Goal: Communication & Community: Answer question/provide support

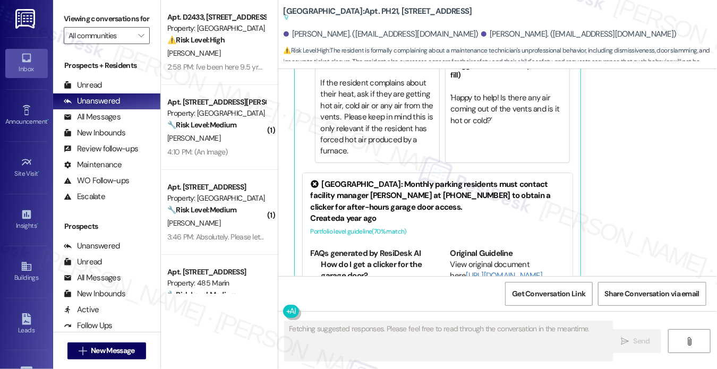
scroll to position [2163, 0]
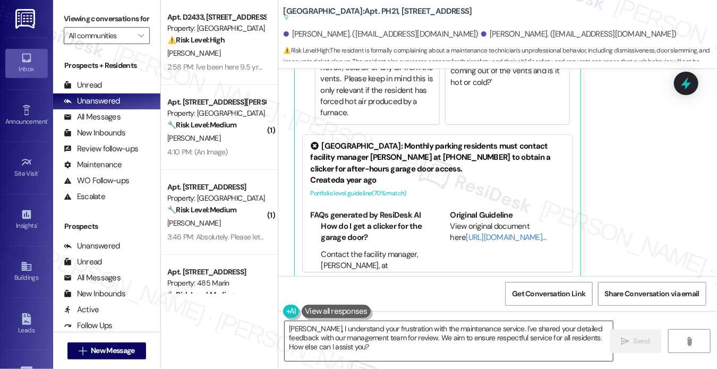
click at [335, 350] on textarea "Xiaoshi, I understand your frustration with the maintenance service. I've share…" at bounding box center [449, 341] width 328 height 40
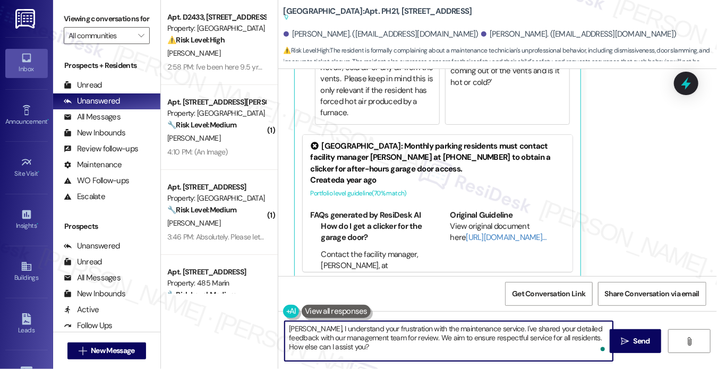
click at [288, 330] on textarea "Xiaoshi, I understand your frustration with the maintenance service. I've share…" at bounding box center [449, 341] width 328 height 40
drag, startPoint x: 357, startPoint y: 355, endPoint x: 319, endPoint y: 328, distance: 46.9
click at [319, 328] on textarea "Hi Xiaoshi, I understand your frustration with the maintenance service. I've sh…" at bounding box center [449, 341] width 328 height 40
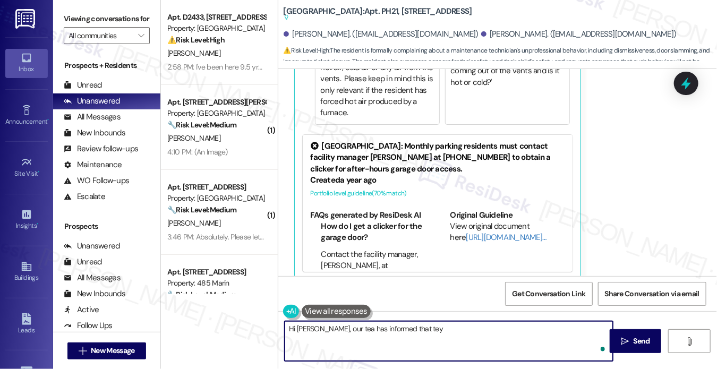
paste textarea "their concern was responded to today and we await their response."
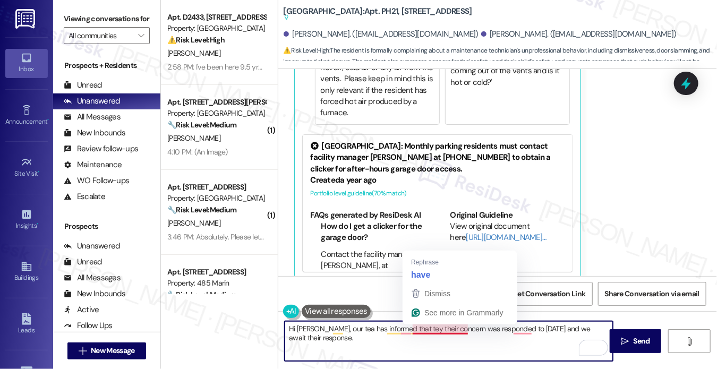
click at [412, 331] on textarea "Hi Xiaoshi, our tea has informed that tey their concern was responded to today …" at bounding box center [449, 341] width 328 height 40
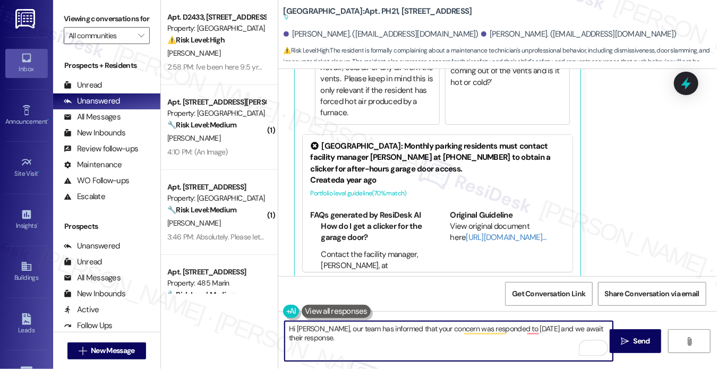
click at [540, 330] on textarea "Hi Xiaoshi, our team has informed that your concern was responded to today and …" at bounding box center [449, 341] width 328 height 40
click at [346, 331] on textarea "Hi Xiaoshi, our team has informed that your concern was responded to today and …" at bounding box center [449, 341] width 328 height 40
click at [446, 339] on textarea "Hi Xiaoshi, our team has informed that your concern was responded to today, and…" at bounding box center [449, 341] width 328 height 40
click at [574, 322] on textarea "Hi Xiaoshi, our team has informed that your concern was responded to today, and…" at bounding box center [449, 341] width 328 height 40
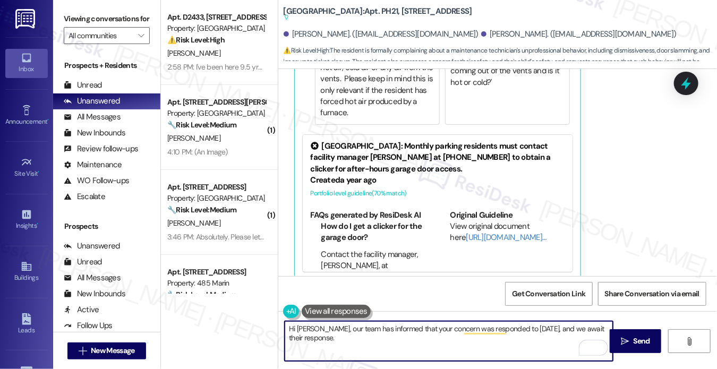
click at [574, 322] on textarea "Hi Xiaoshi, our team has informed that your concern was responded to today, and…" at bounding box center [449, 341] width 328 height 40
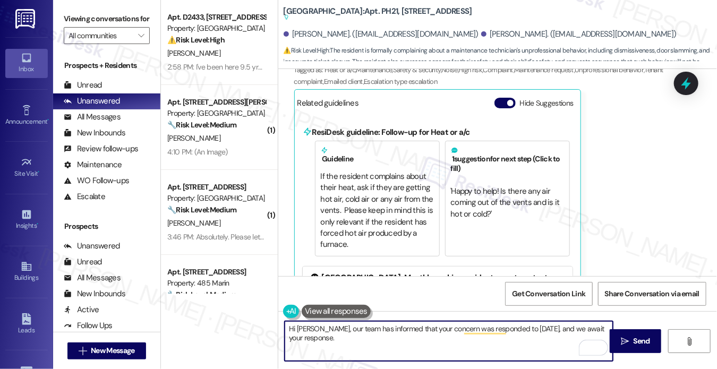
scroll to position [1897, 0]
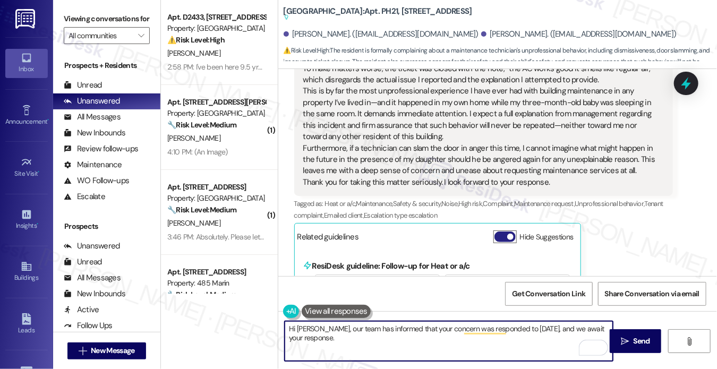
click at [508, 234] on span "button" at bounding box center [510, 237] width 6 height 6
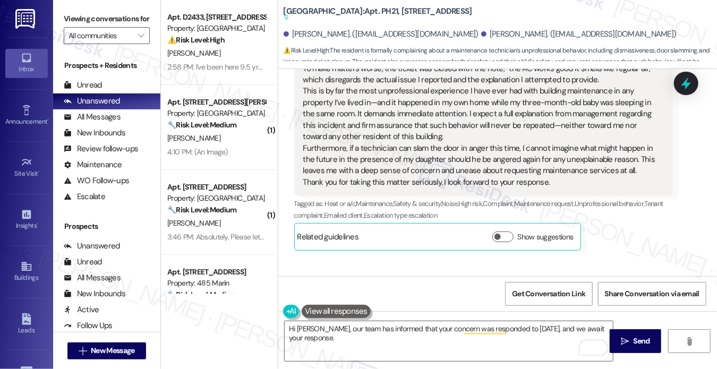
scroll to position [2220, 0]
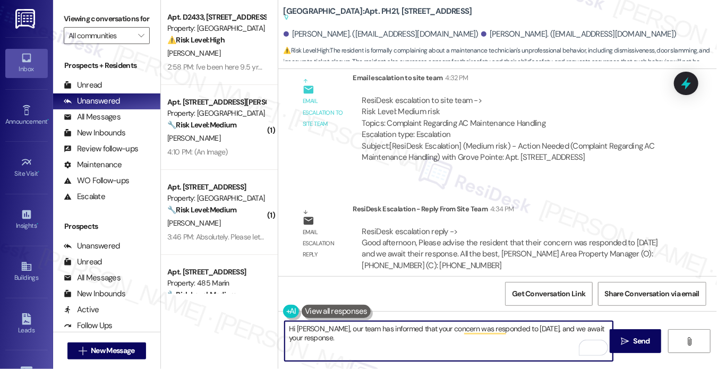
click at [412, 343] on textarea "Hi Xiaoshi, our team has informed that your concern was responded to today, and…" at bounding box center [449, 341] width 328 height 40
click at [414, 329] on textarea "Hi Xiaoshi, our team has informed that your concern was responded to today, and…" at bounding box center [449, 341] width 328 height 40
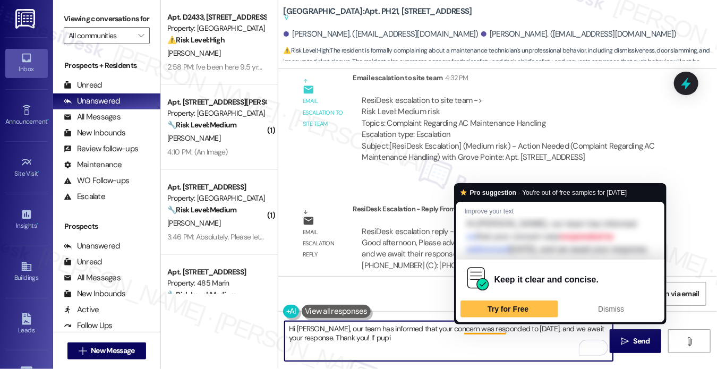
click at [489, 330] on textarea "Hi Xiaoshi, our team has informed that your concern was responded to today, and…" at bounding box center [449, 341] width 328 height 40
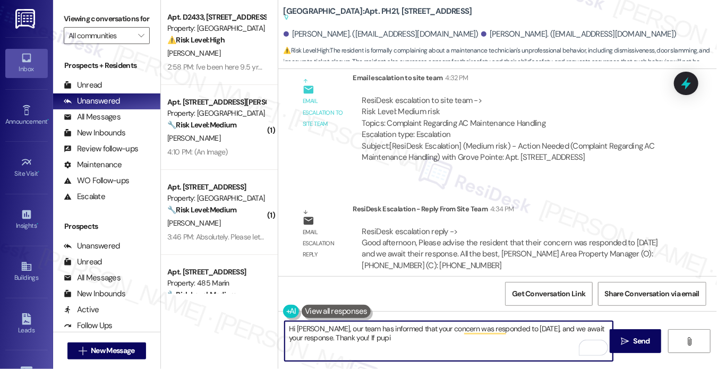
drag, startPoint x: 393, startPoint y: 339, endPoint x: 359, endPoint y: 341, distance: 34.0
click at [359, 341] on textarea "Hi Xiaoshi, our team has informed that your concern was responded to today, and…" at bounding box center [449, 341] width 328 height 40
click at [374, 334] on textarea "Hi Xiaoshi, our team has informed that your concern was responded to today, and…" at bounding box center [449, 341] width 328 height 40
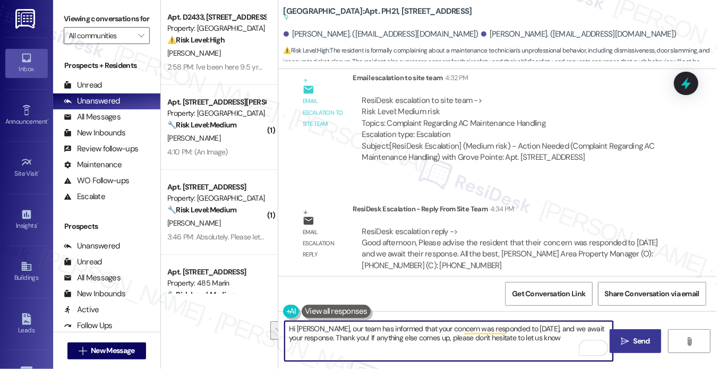
type textarea "Hi Xiaoshi, our team has informed that your concern was responded to today, and…"
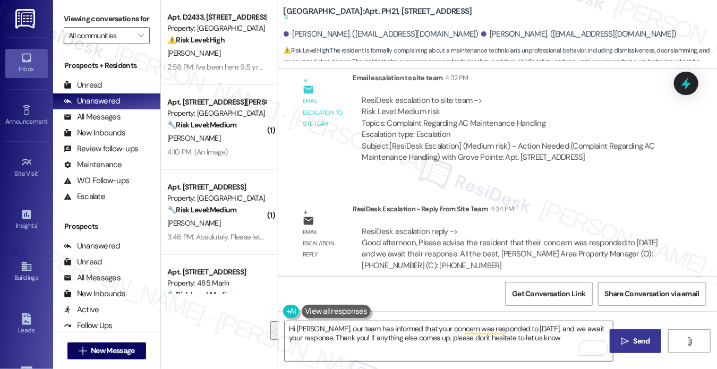
drag, startPoint x: 660, startPoint y: 339, endPoint x: 651, endPoint y: 337, distance: 9.3
click at [660, 339] on button " Send" at bounding box center [636, 341] width 52 height 24
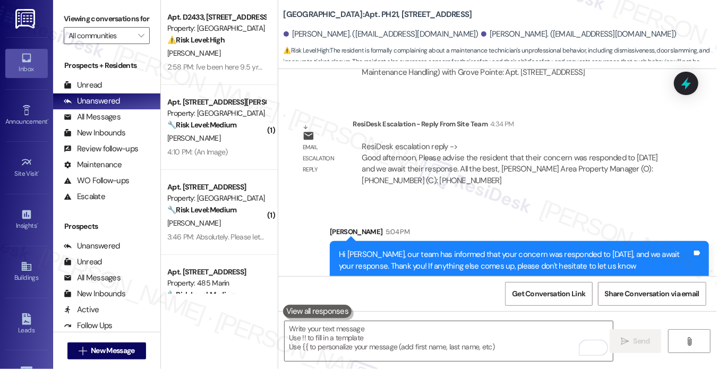
scroll to position [2305, 0]
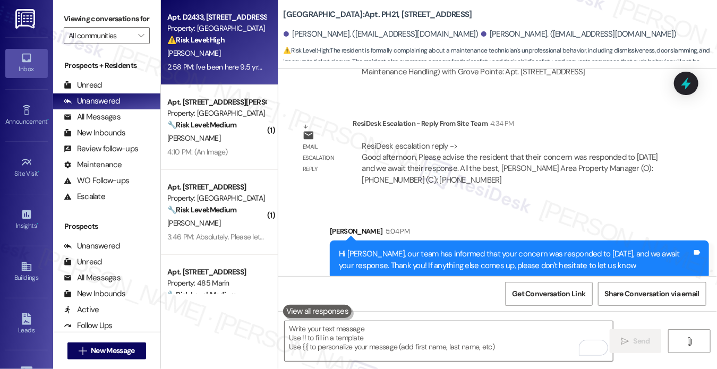
click at [161, 42] on div "Apt. D2433, 4883 Riley Road Property: Madison Farms ⚠️ Risk Level: High The res…" at bounding box center [219, 42] width 117 height 85
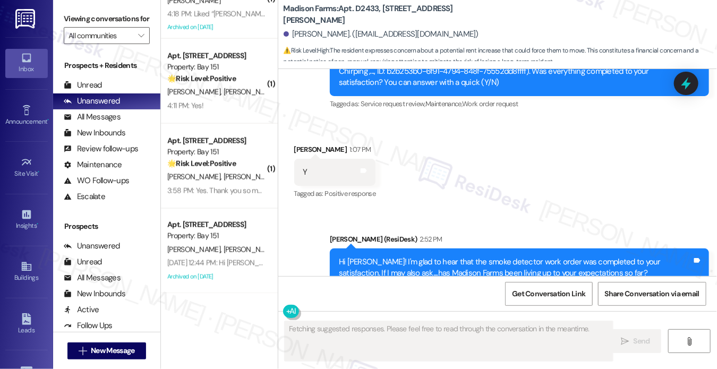
scroll to position [2057, 0]
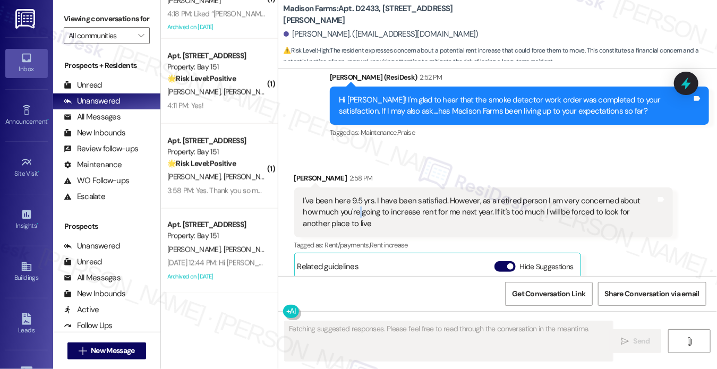
click at [344, 211] on div "I've been here 9.5 yrs. I have been satisfied. However, as a retired person I a…" at bounding box center [479, 212] width 353 height 34
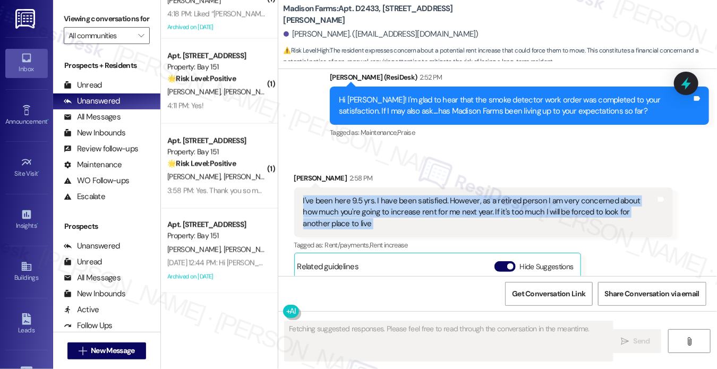
click at [344, 211] on div "I've been here 9.5 yrs. I have been satisfied. However, as a retired person I a…" at bounding box center [479, 212] width 353 height 34
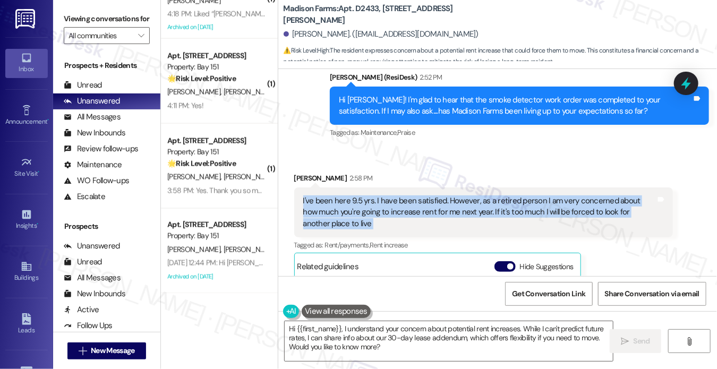
click at [419, 193] on div "I've been here 9.5 yrs. I have been satisfied. However, as a retired person I a…" at bounding box center [483, 212] width 379 height 50
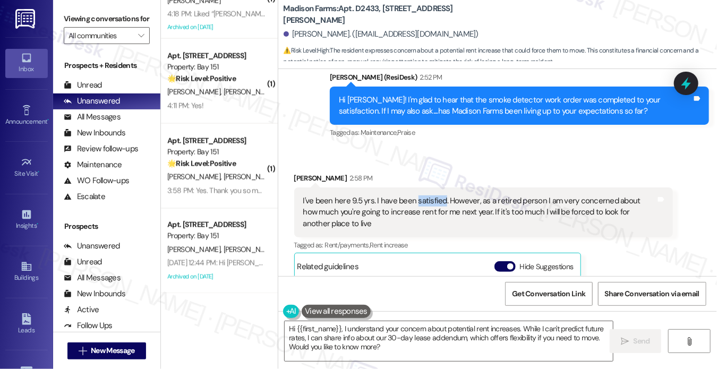
click at [419, 193] on div "I've been here 9.5 yrs. I have been satisfied. However, as a retired person I a…" at bounding box center [483, 212] width 379 height 50
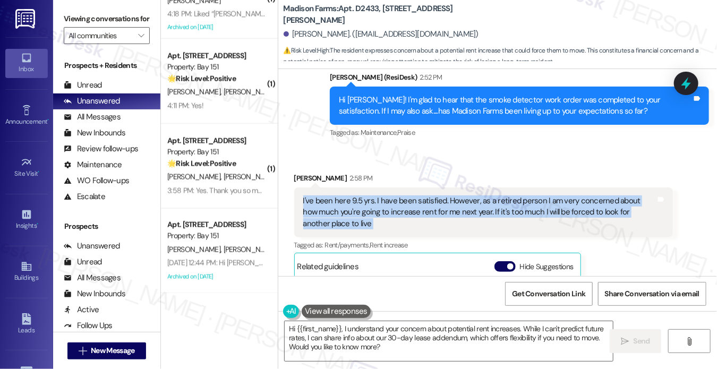
click at [419, 193] on div "I've been here 9.5 yrs. I have been satisfied. However, as a retired person I a…" at bounding box center [483, 212] width 379 height 50
click at [464, 209] on div "I've been here 9.5 yrs. I have been satisfied. However, as a retired person I a…" at bounding box center [479, 212] width 353 height 34
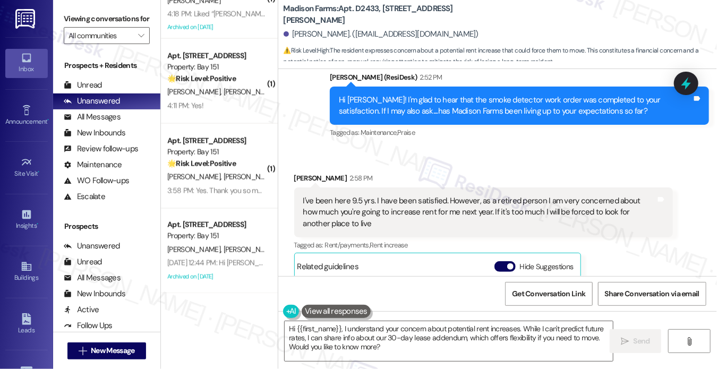
click at [412, 217] on div "I've been here 9.5 yrs. I have been satisfied. However, as a retired person I a…" at bounding box center [479, 212] width 353 height 34
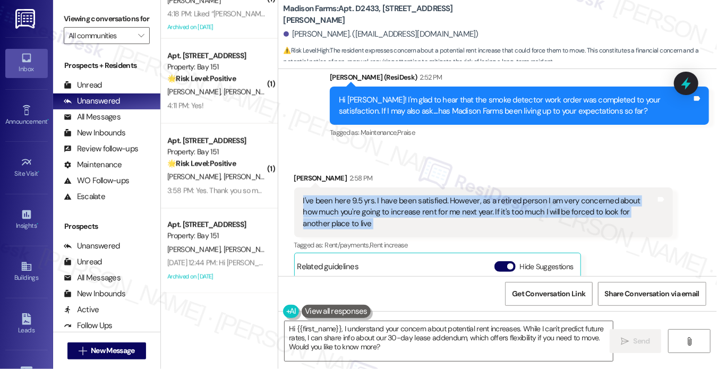
click at [412, 217] on div "I've been here 9.5 yrs. I have been satisfied. However, as a retired person I a…" at bounding box center [479, 212] width 353 height 34
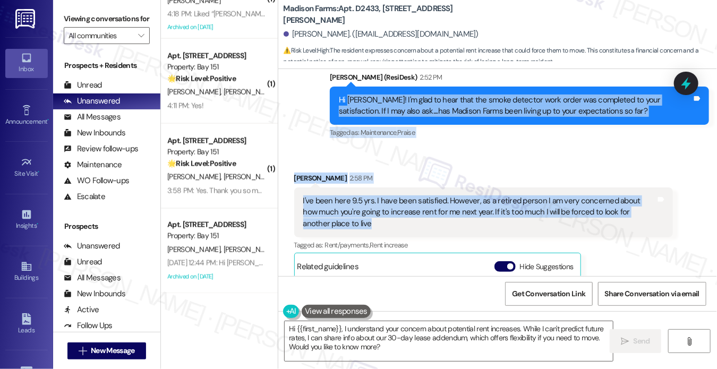
drag, startPoint x: 345, startPoint y: 95, endPoint x: 590, endPoint y: 215, distance: 272.9
click at [598, 220] on div "Lease started Feb 29, 2024 at 7:00 PM Announcement, sent via SMS Jane (ResiDesk…" at bounding box center [497, 172] width 439 height 207
copy div "Celeste! I'm glad to hear that the smoke detector work order was completed to y…"
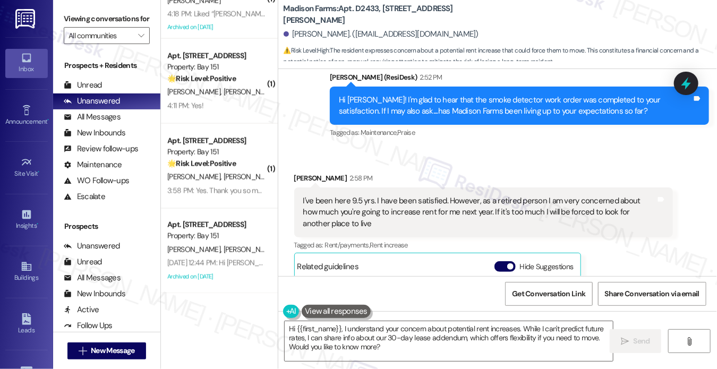
drag, startPoint x: 83, startPoint y: 25, endPoint x: 106, endPoint y: 42, distance: 28.9
click at [83, 25] on label "Viewing conversations for" at bounding box center [107, 19] width 86 height 16
click at [378, 333] on textarea "Hi {{first_name}}, I understand your concern about potential rent increases. Wh…" at bounding box center [449, 341] width 328 height 40
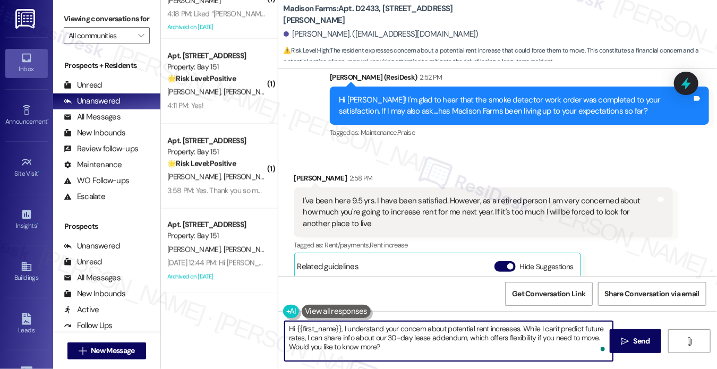
paste textarea "Celeste, thank you for sharing your thoughts and for being such a long-term res…"
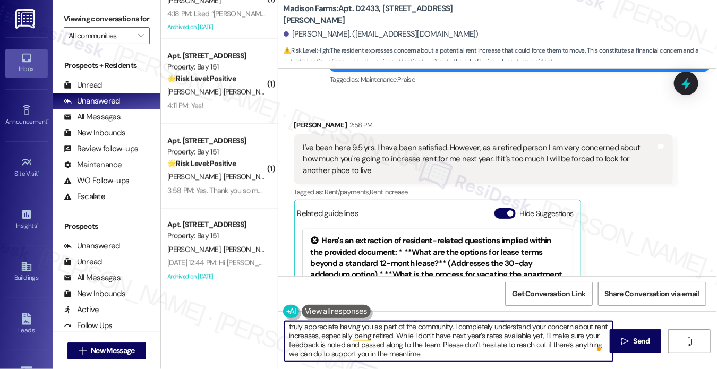
scroll to position [0, 0]
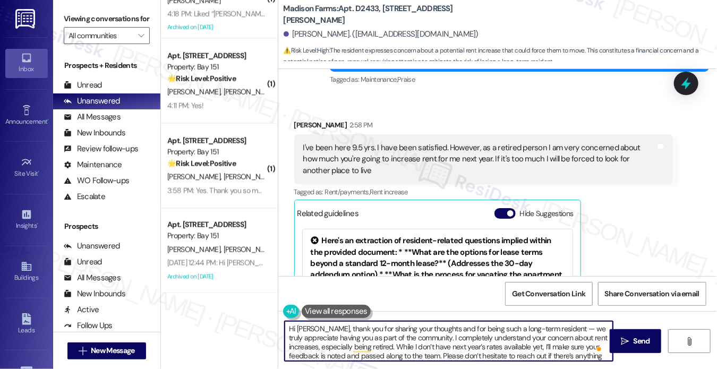
drag, startPoint x: 323, startPoint y: 327, endPoint x: 262, endPoint y: 324, distance: 61.2
click at [262, 324] on div "( 1 ) Apt. 701, 100 C. Columbus Drive Property: Grove Pointe 💡 Risk Level: Low …" at bounding box center [439, 184] width 557 height 369
drag, startPoint x: 533, startPoint y: 330, endPoint x: 524, endPoint y: 330, distance: 8.5
click at [524, 330] on textarea "Thank you for sharing your thoughts and for being such a long-term resident — w…" at bounding box center [449, 341] width 328 height 40
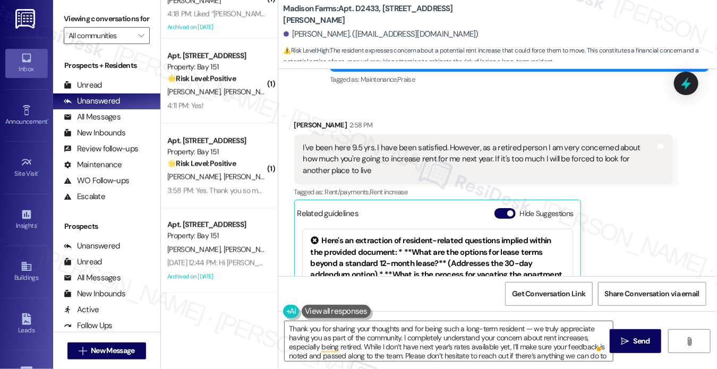
click at [305, 125] on div "Celeste Saunders 2:58 PM" at bounding box center [483, 127] width 379 height 15
copy div "Celeste"
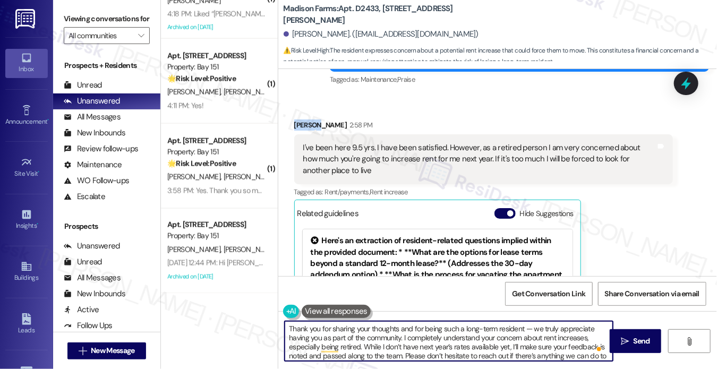
click at [517, 328] on textarea "Thank you for sharing your thoughts and for being such a long-term resident — w…" at bounding box center [449, 341] width 328 height 40
click at [521, 328] on textarea "Thank you for sharing your thoughts and for being such a long-term resident — w…" at bounding box center [449, 341] width 328 height 40
paste textarea "Celeste"
drag, startPoint x: 555, startPoint y: 327, endPoint x: 548, endPoint y: 327, distance: 6.4
click at [548, 327] on textarea "Thank you for sharing your thoughts and for being such a long-term resident, Ce…" at bounding box center [449, 341] width 328 height 40
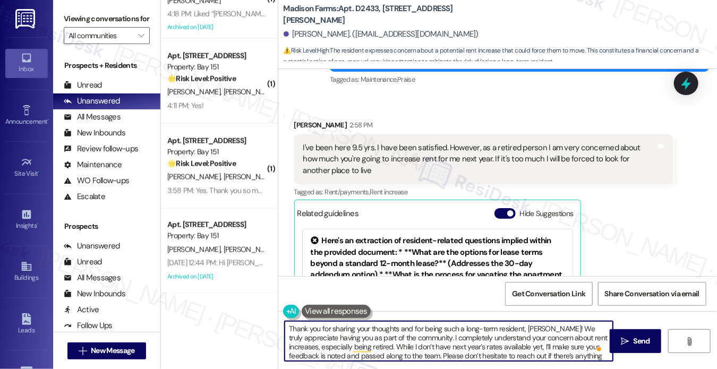
click at [470, 339] on textarea "Thank you for sharing your thoughts and for being such a long-term resident, Ce…" at bounding box center [449, 341] width 328 height 40
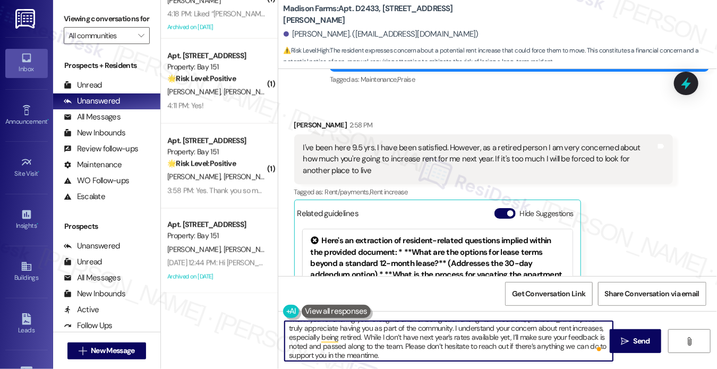
scroll to position [11, 0]
click at [497, 354] on textarea "Thank you for sharing your thoughts and for being such a long-term resident, Ce…" at bounding box center [449, 341] width 328 height 40
type textarea "Thank you for sharing your thoughts and for being such a long-term resident, Ce…"
click at [634, 338] on span "Send" at bounding box center [642, 341] width 16 height 11
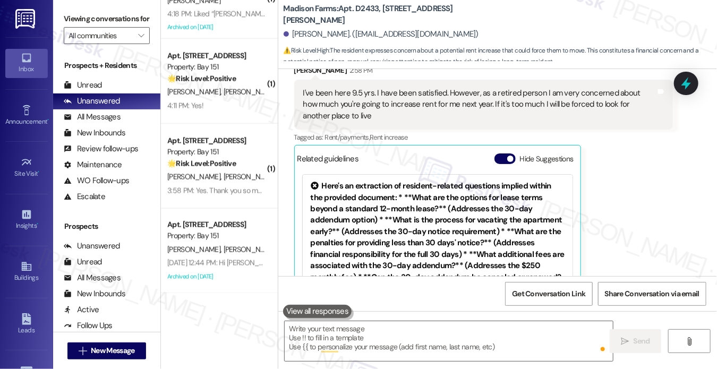
scroll to position [2216, 0]
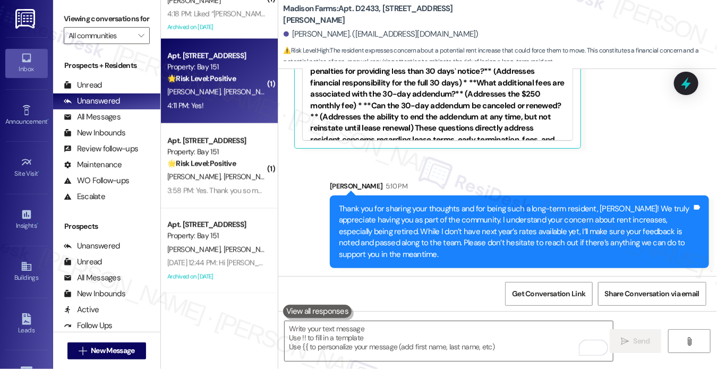
click at [224, 63] on div "Property: Bay 151" at bounding box center [216, 67] width 98 height 11
type textarea "Fetching suggested responses. Please feel free to read through the conversation…"
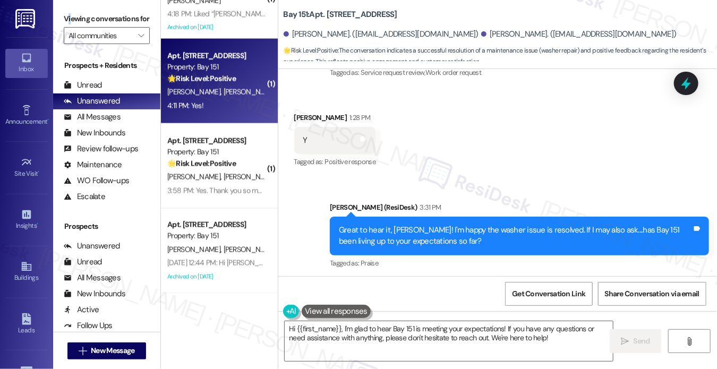
click at [70, 19] on label "Viewing conversations for" at bounding box center [107, 19] width 86 height 16
click at [394, 348] on textarea "Hi {{first_name}}, I'm glad to hear Bay 151 is meeting your expectations! If yo…" at bounding box center [449, 341] width 328 height 40
click at [85, 15] on label "Viewing conversations for" at bounding box center [107, 19] width 86 height 16
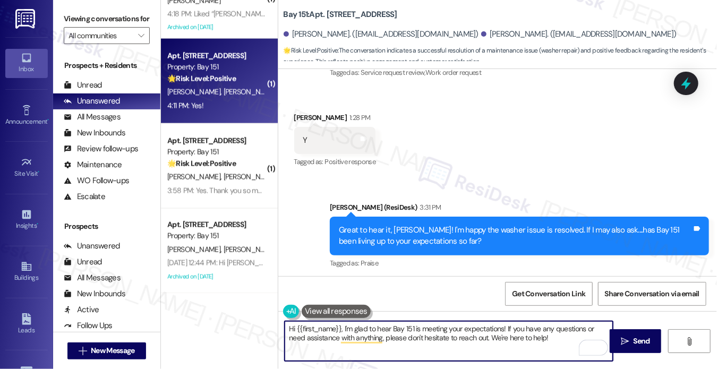
click at [436, 338] on textarea "Hi {{first_name}}, I'm glad to hear Bay 151 is meeting your expectations! If yo…" at bounding box center [449, 341] width 328 height 40
paste textarea "That’s wonderful to hear, Rania, thank you! If you’re comfortable, would you mi…"
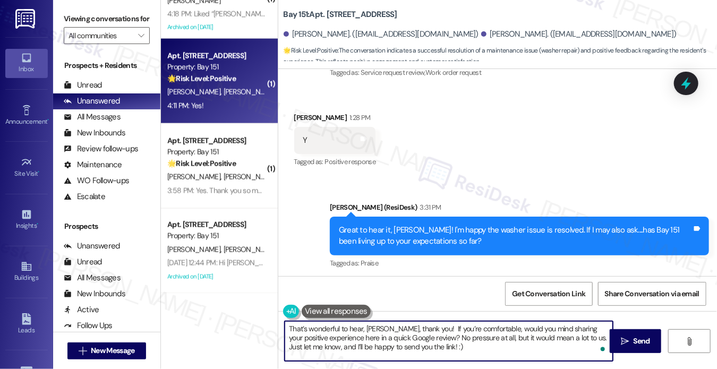
click at [290, 295] on div "Received via SMS Amani Ortiz 4:11 PM Yes! Tags and notes Tagged as: Positive re…" at bounding box center [335, 332] width 98 height 74
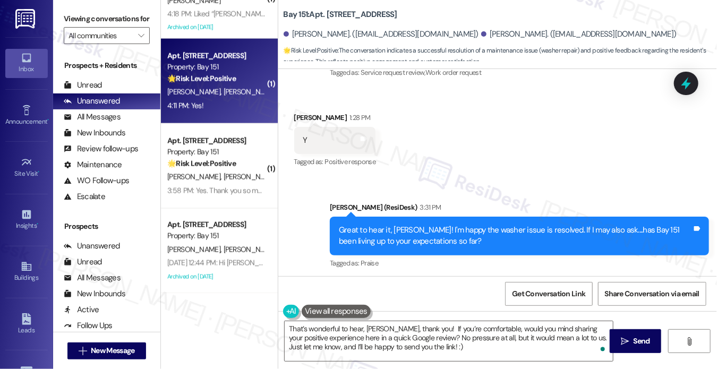
click at [290, 295] on div "Received via SMS Amani Ortiz 4:11 PM Yes! Tags and notes Tagged as: Positive re…" at bounding box center [335, 332] width 98 height 74
copy div "Amani"
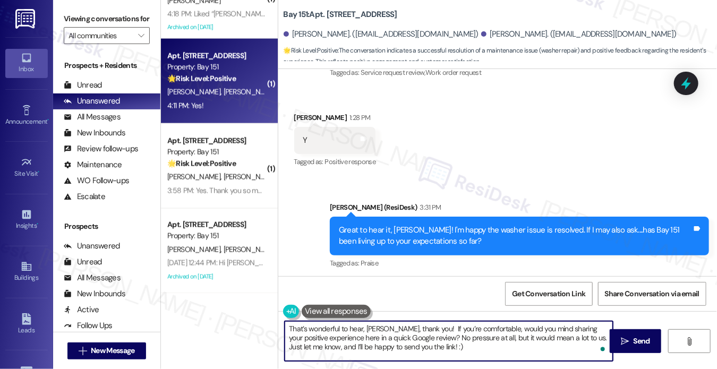
click at [374, 328] on textarea "That’s wonderful to hear, Rania, thank you! If you’re comfortable, would you mi…" at bounding box center [449, 341] width 328 height 40
paste textarea "Amani"
type textarea "That’s wonderful to hear, Amani, thank you! If you’re comfortable, would you mi…"
click at [440, 354] on textarea "That’s wonderful to hear, Amani, thank you! If you’re comfortable, would you mi…" at bounding box center [449, 341] width 328 height 40
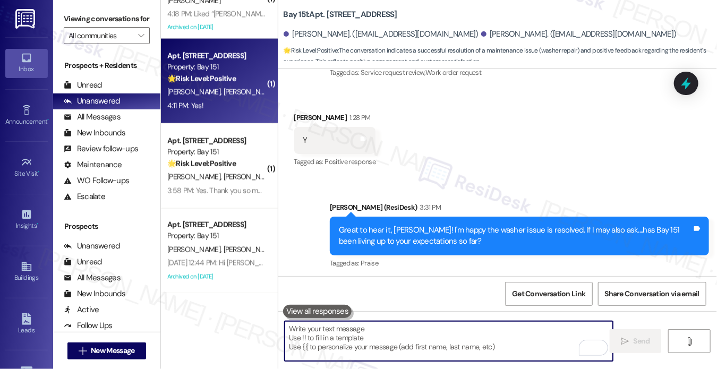
scroll to position [27023, 0]
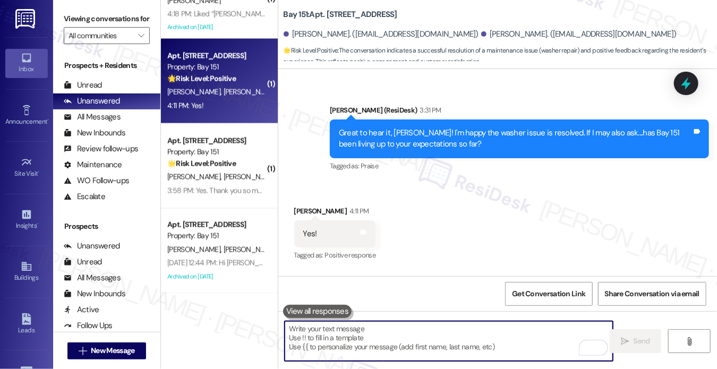
click at [370, 220] on div "Yes! Tags and notes" at bounding box center [335, 233] width 82 height 27
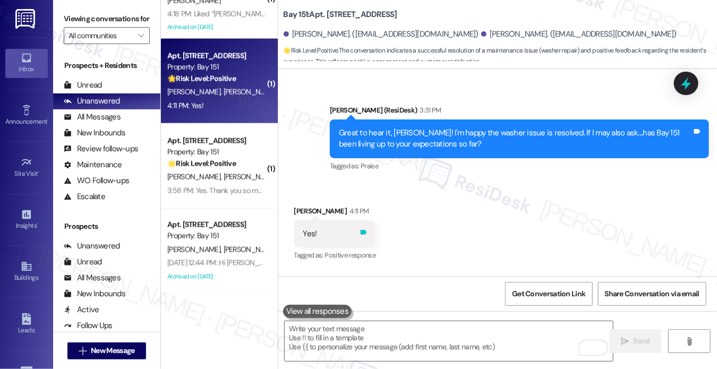
click at [365, 228] on icon at bounding box center [364, 232] width 8 height 8
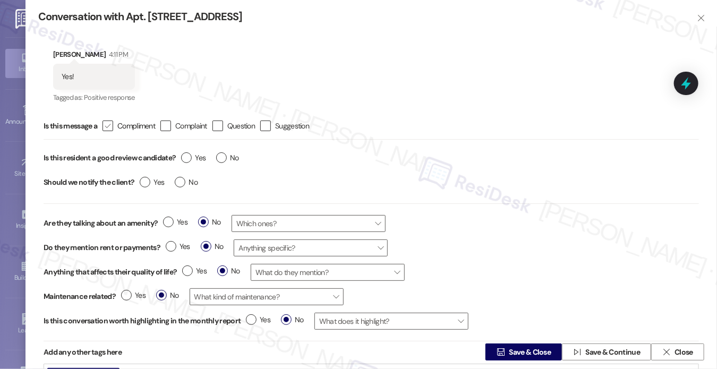
click at [108, 125] on icon "" at bounding box center [107, 126] width 7 height 11
click at [104, 125] on input " Compliment" at bounding box center [100, 126] width 7 height 7
checkbox input "true"
click at [215, 163] on div "Yes No" at bounding box center [210, 159] width 69 height 24
click at [219, 163] on span "No" at bounding box center [227, 157] width 23 height 11
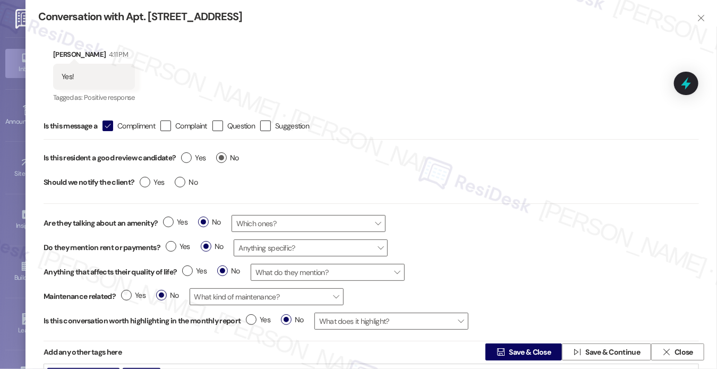
click at [219, 163] on input "No" at bounding box center [227, 159] width 23 height 14
radio input "true"
click at [178, 180] on label "No" at bounding box center [186, 182] width 23 height 11
click at [178, 180] on input "No" at bounding box center [186, 184] width 23 height 14
radio input "true"
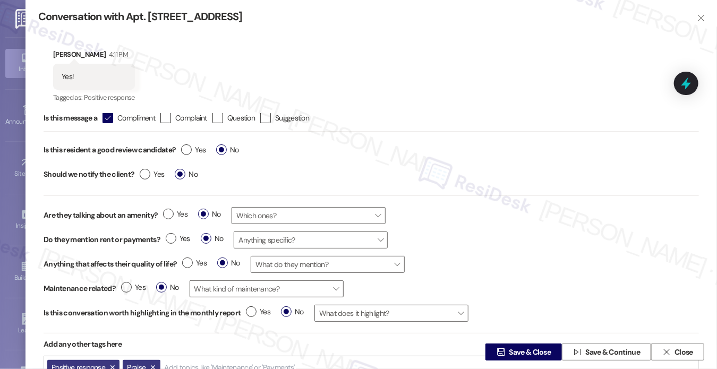
scroll to position [15, 0]
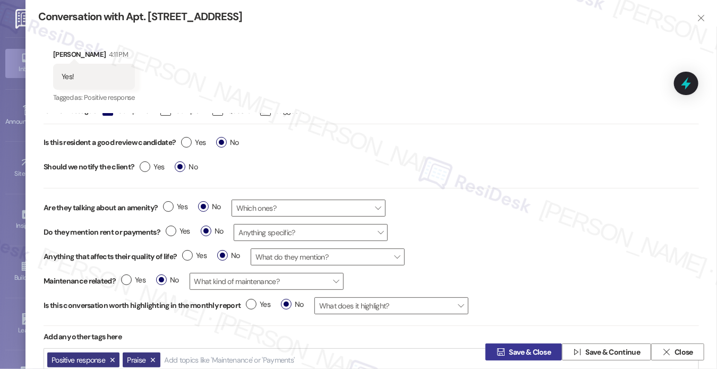
click at [524, 346] on span " Save & Close" at bounding box center [523, 352] width 58 height 16
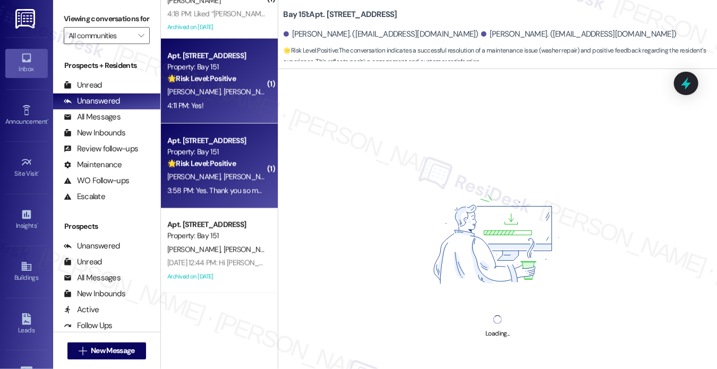
click at [223, 180] on span "V. Gaur" at bounding box center [249, 177] width 53 height 10
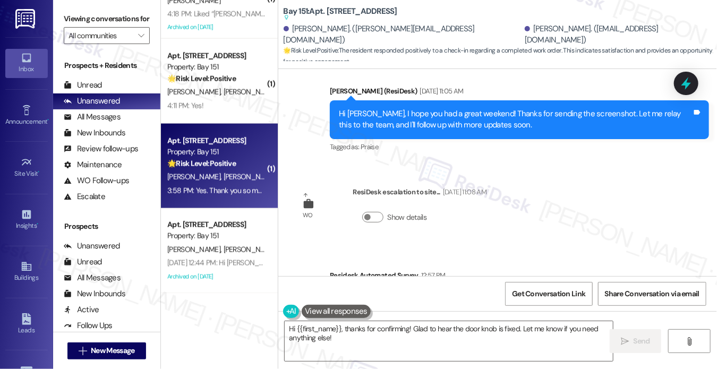
scroll to position [4080, 0]
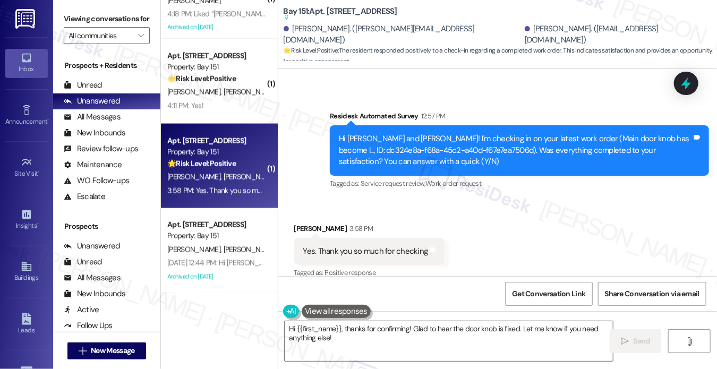
click at [74, 17] on label "Viewing conversations for" at bounding box center [107, 19] width 86 height 16
click at [382, 334] on textarea "Hi {{first_name}}, thanks for confirming! Glad to hear the door knob is fixed. …" at bounding box center [449, 341] width 328 height 40
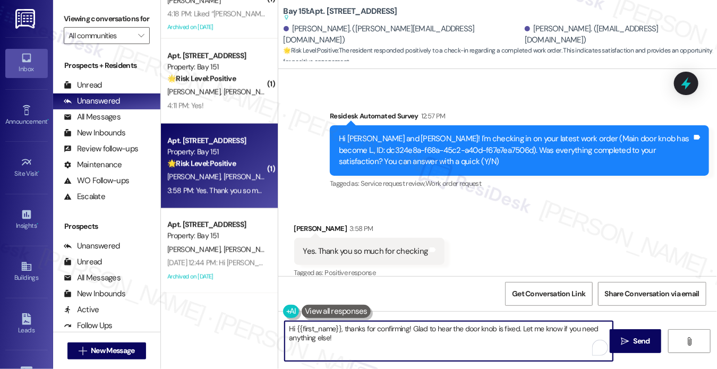
paste textarea "! I'm glad to hear that the latest work order was completed to your satisfactio…"
click at [304, 223] on div "Karnika Tewari 3:58 PM" at bounding box center [369, 230] width 151 height 15
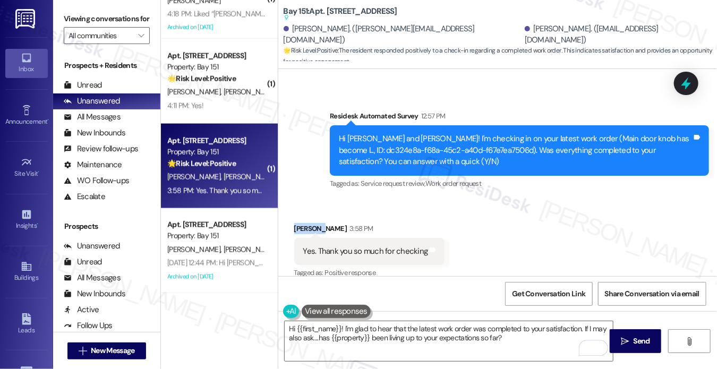
click at [305, 223] on div "Karnika Tewari 3:58 PM" at bounding box center [369, 230] width 151 height 15
copy div "Karnika"
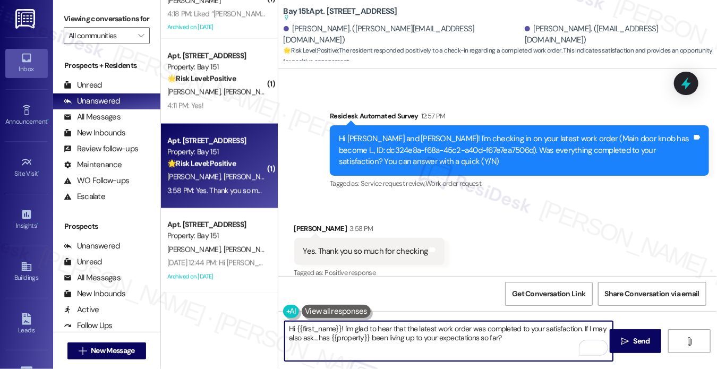
drag, startPoint x: 295, startPoint y: 328, endPoint x: 340, endPoint y: 329, distance: 44.6
click at [340, 329] on textarea "Hi {{first_name}}! I'm glad to hear that the latest work order was completed to…" at bounding box center [449, 341] width 328 height 40
paste textarea "Karnika"
click at [404, 331] on textarea "Hi Karnika! I'm glad to hear that the latest work order was completed to your s…" at bounding box center [449, 341] width 328 height 40
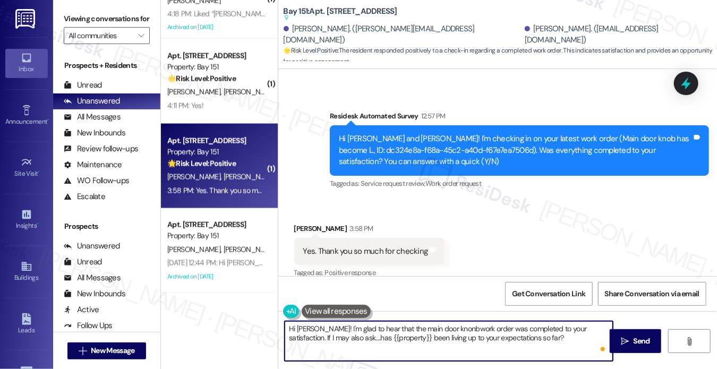
type textarea "Hi Karnika! I'm glad to hear that the main door knonb work order was completed …"
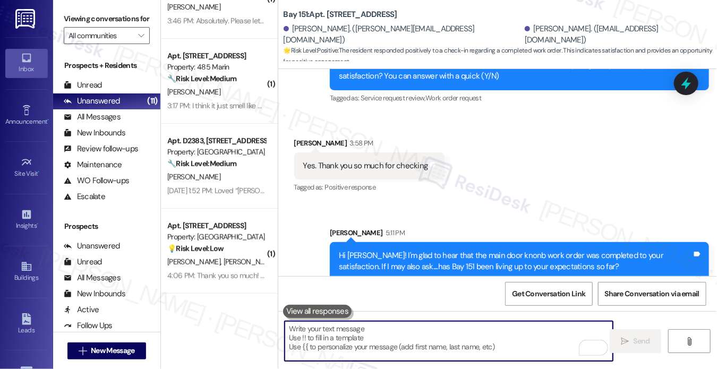
scroll to position [0, 0]
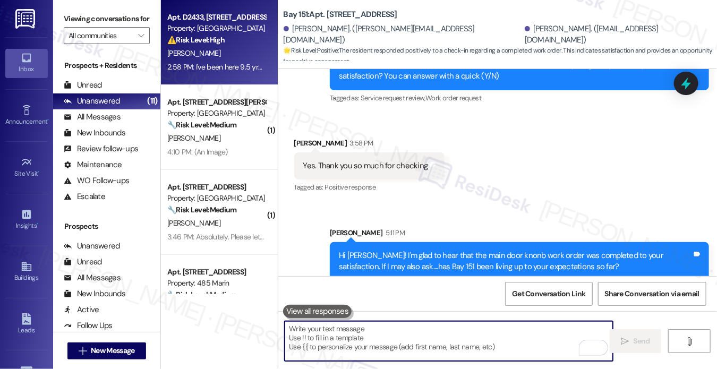
click at [255, 67] on div "2:58 PM: I've been here 9.5 yrs. I have been satisfied. However, as a retired p…" at bounding box center [518, 67] width 702 height 10
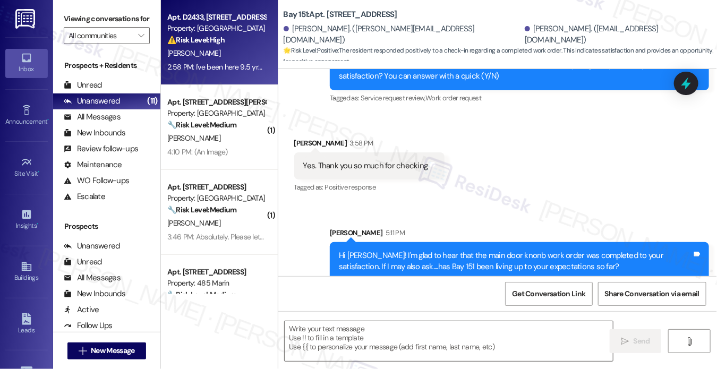
click at [255, 67] on div "2:58 PM: I've been here 9.5 yrs. I have been satisfied. However, as a retired p…" at bounding box center [518, 67] width 702 height 10
type textarea "Fetching suggested responses. Please feel free to read through the conversation…"
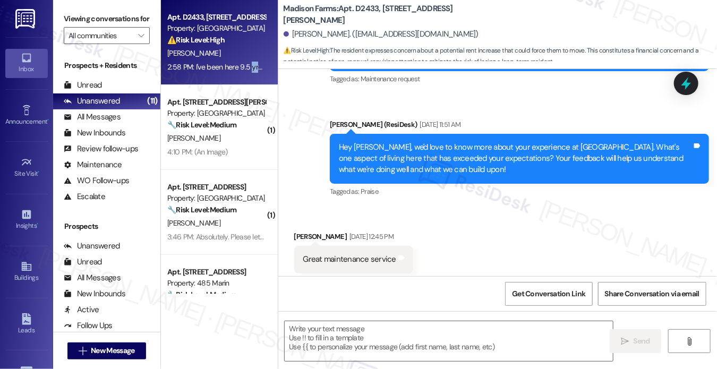
type textarea "Fetching suggested responses. Please feel free to read through the conversation…"
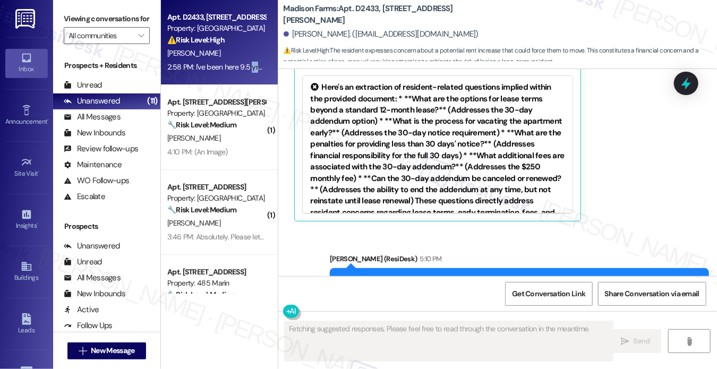
scroll to position [2352, 0]
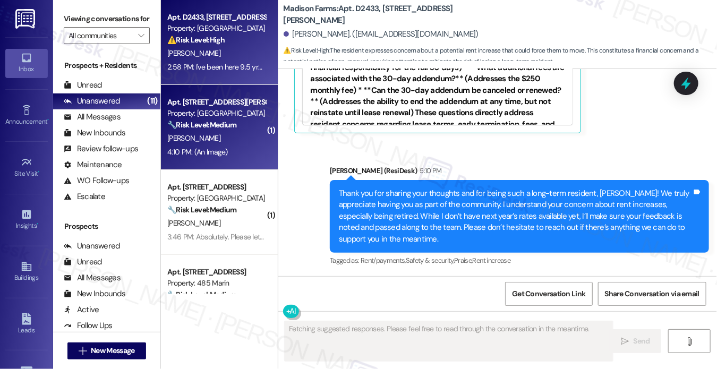
click at [215, 142] on div "[PERSON_NAME]" at bounding box center [216, 138] width 100 height 13
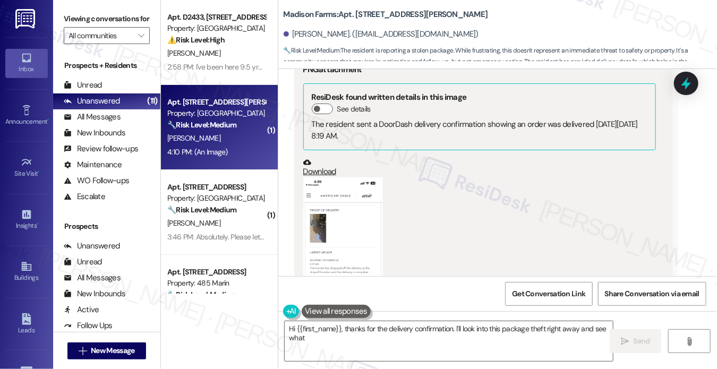
scroll to position [1348, 0]
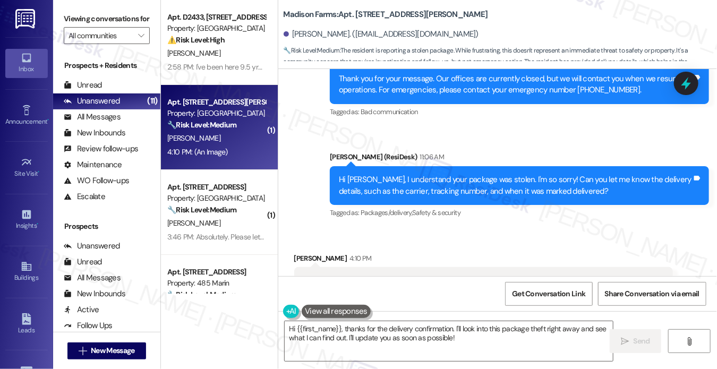
click at [398, 183] on div "Hi Taylor, I understand your package was stolen. I'm so sorry! Can you let me k…" at bounding box center [519, 185] width 379 height 39
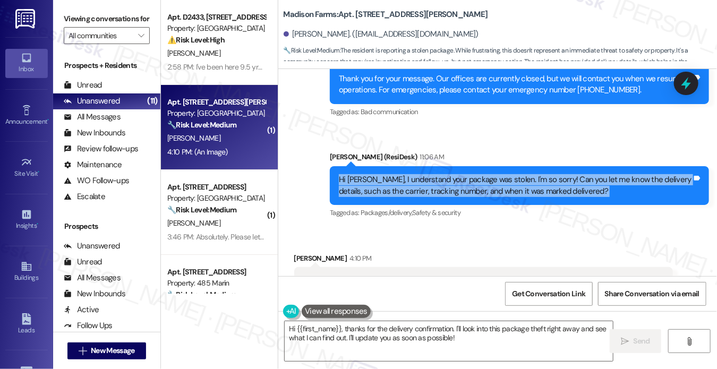
click at [398, 183] on div "Hi Taylor, I understand your package was stolen. I'm so sorry! Can you let me k…" at bounding box center [519, 185] width 379 height 39
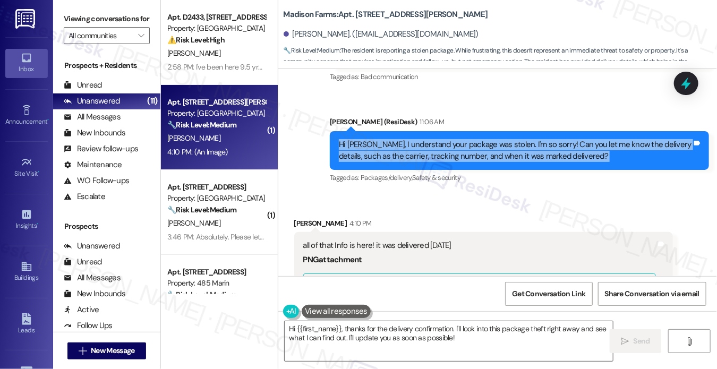
scroll to position [1454, 0]
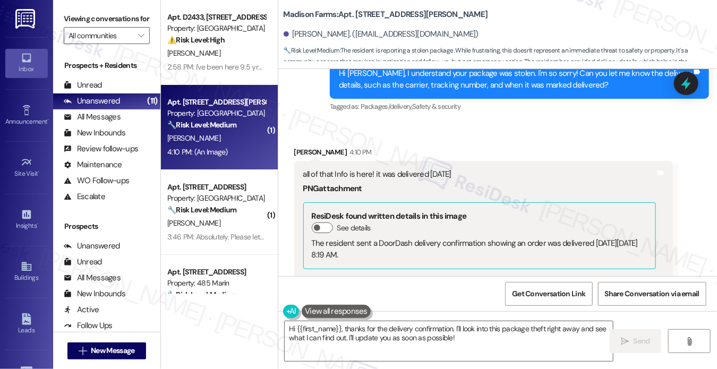
click at [352, 180] on div "all of that Info is here! it was delivered [DATE]" at bounding box center [479, 174] width 353 height 11
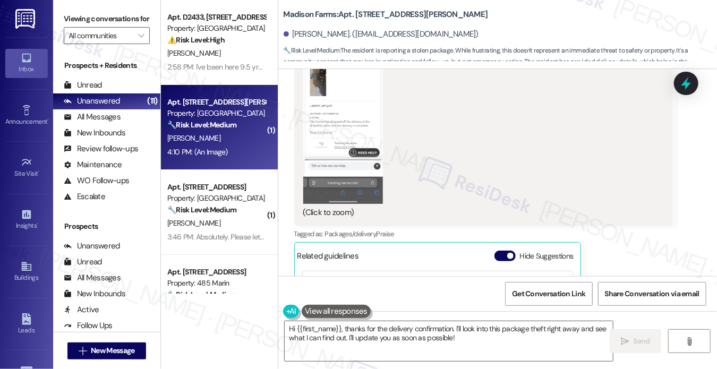
click at [329, 162] on button "Zoom image" at bounding box center [343, 117] width 80 height 173
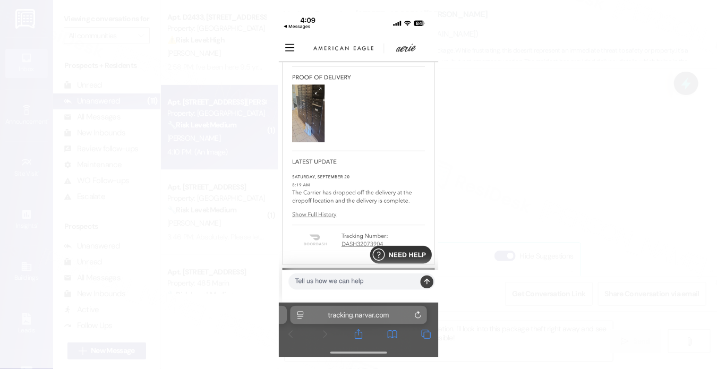
click at [587, 148] on button "Unzoom image" at bounding box center [358, 184] width 717 height 369
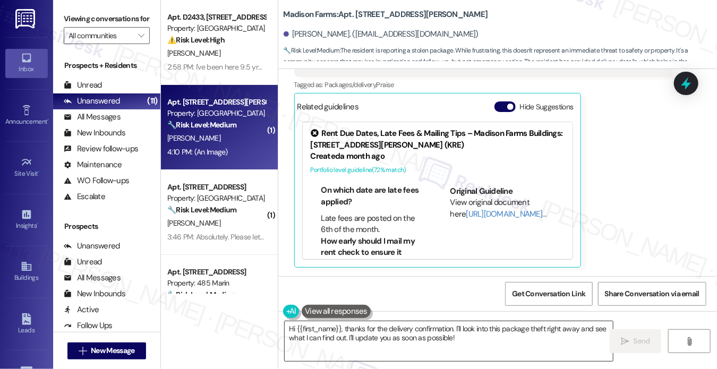
scroll to position [266, 0]
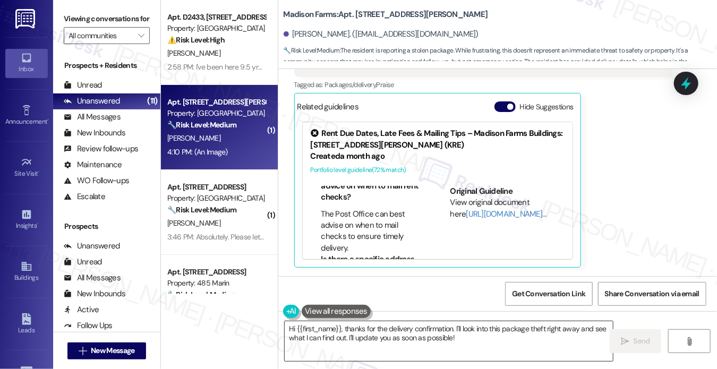
click at [396, 335] on textarea "Hi {{first_name}}, thanks for the delivery confirmation. I'll look into this pa…" at bounding box center [449, 341] width 328 height 40
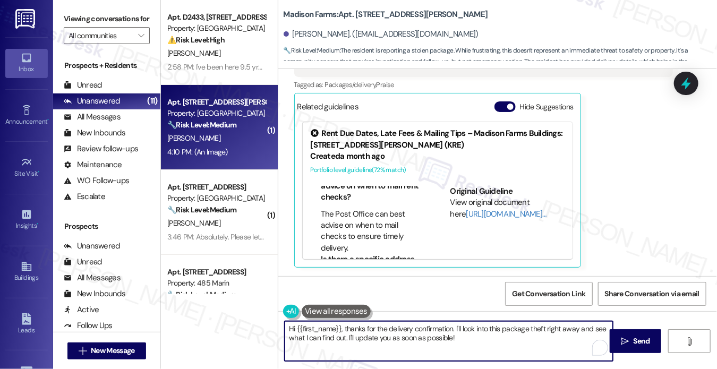
drag, startPoint x: 344, startPoint y: 329, endPoint x: 224, endPoint y: 310, distance: 121.6
click at [225, 310] on div "Apt. D2433, 4883 Riley Road Property: Madison Farms ⚠️ Risk Level: High The res…" at bounding box center [439, 184] width 557 height 369
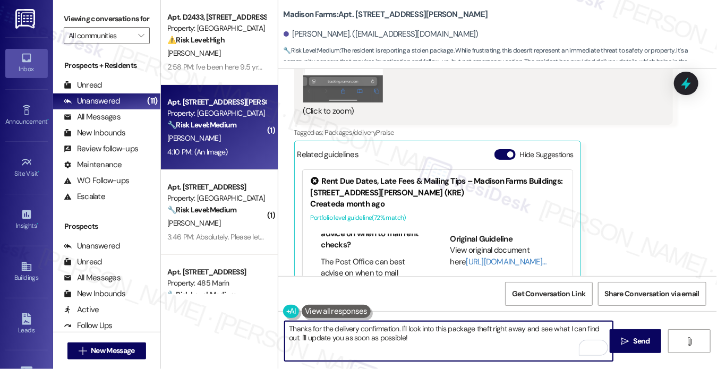
scroll to position [1508, 0]
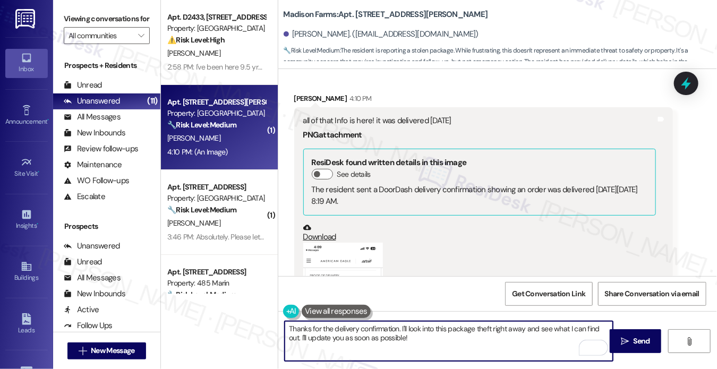
click at [402, 126] on div "all of that Info is here! it was delivered [DATE]" at bounding box center [479, 120] width 353 height 11
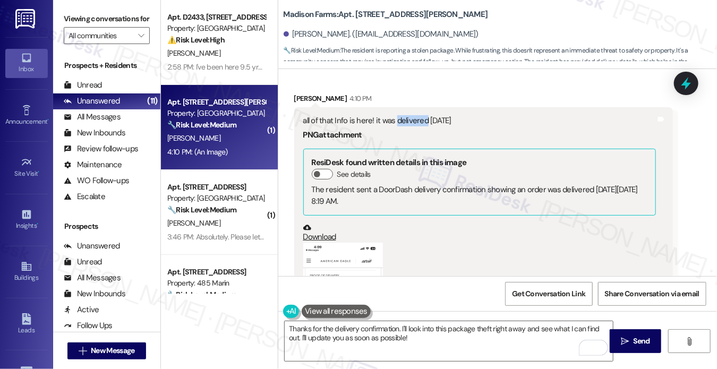
click at [402, 126] on div "all of that Info is here! it was delivered [DATE]" at bounding box center [479, 120] width 353 height 11
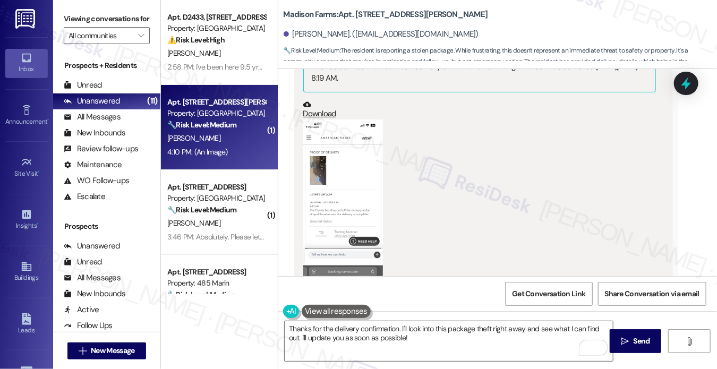
scroll to position [1827, 0]
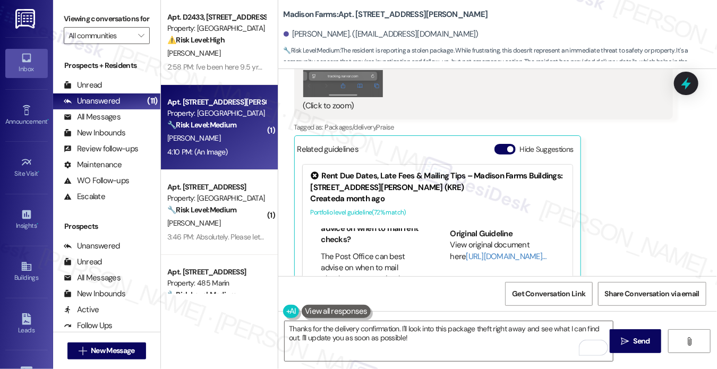
click at [337, 87] on button "Zoom image" at bounding box center [343, 10] width 80 height 173
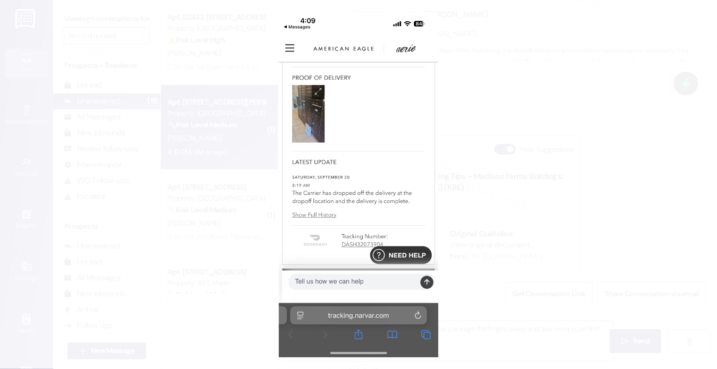
click at [543, 160] on button "Unzoom image" at bounding box center [358, 184] width 717 height 369
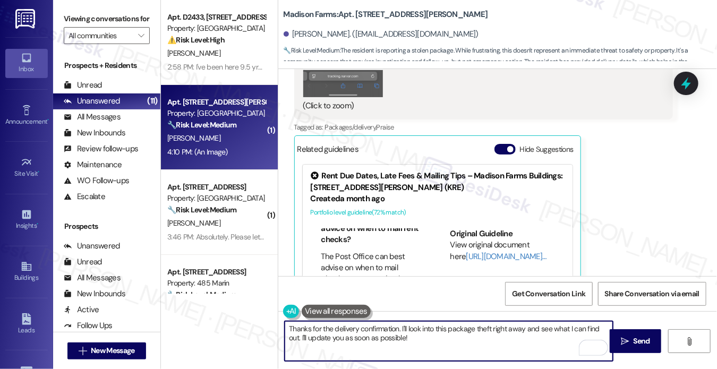
click at [380, 337] on textarea "Thanks for the delivery confirmation. I'll look into this package theft right a…" at bounding box center [449, 341] width 328 height 40
click at [419, 333] on textarea "Thanks for the delivery confirmation. I'll look into this package theft right a…" at bounding box center [449, 341] width 328 height 40
click at [399, 327] on textarea "Thanks for the delivery confirmation. I'll look into this package theft right a…" at bounding box center [449, 341] width 328 height 40
drag, startPoint x: 493, startPoint y: 343, endPoint x: 467, endPoint y: 325, distance: 31.2
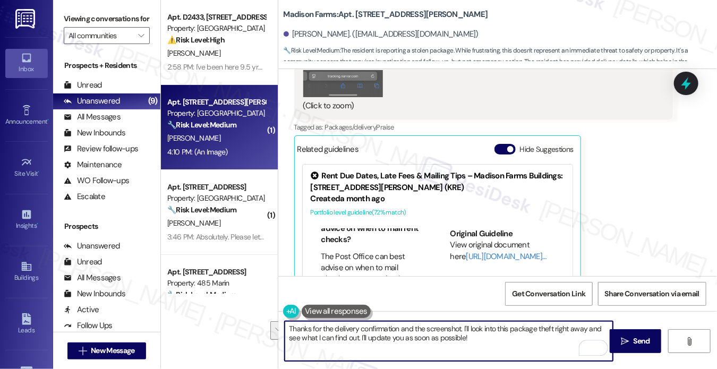
click at [467, 325] on textarea "Thanks for the delivery confirmation and the screenshot. I'll look into this pa…" at bounding box center [449, 341] width 328 height 40
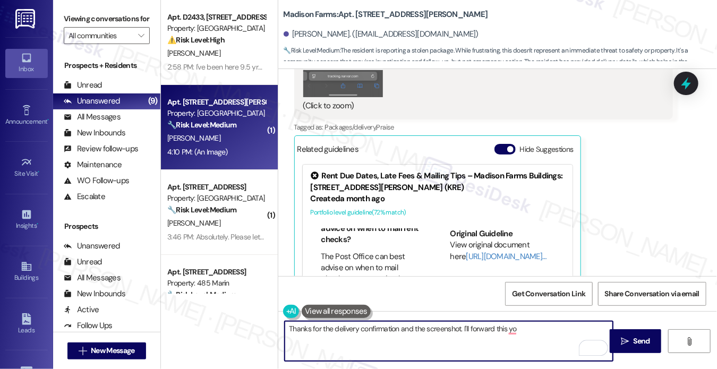
click at [517, 337] on textarea "Thanks for the delivery confirmation and the screenshot. I'll forward this yo" at bounding box center [449, 341] width 328 height 40
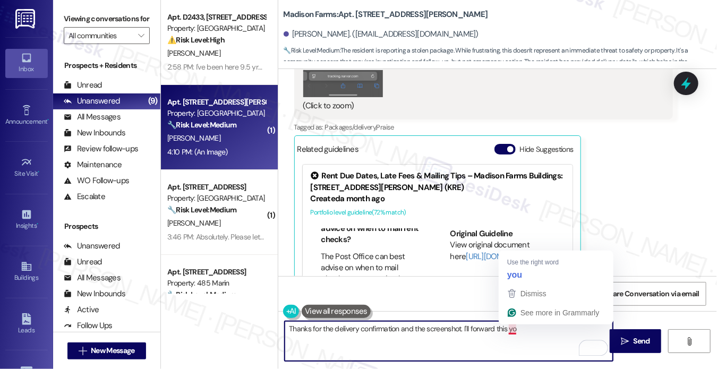
click at [508, 328] on textarea "Thanks for the delivery confirmation and the screenshot. I'll forward this yo" at bounding box center [449, 341] width 328 height 40
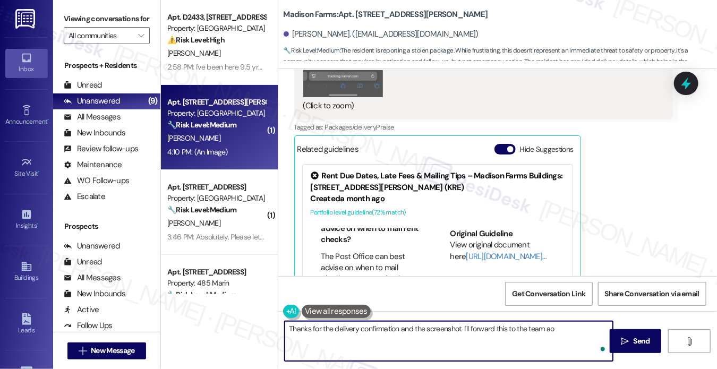
type textarea "Thanks for the delivery confirmation and the screenshot. I'll forward this to t…"
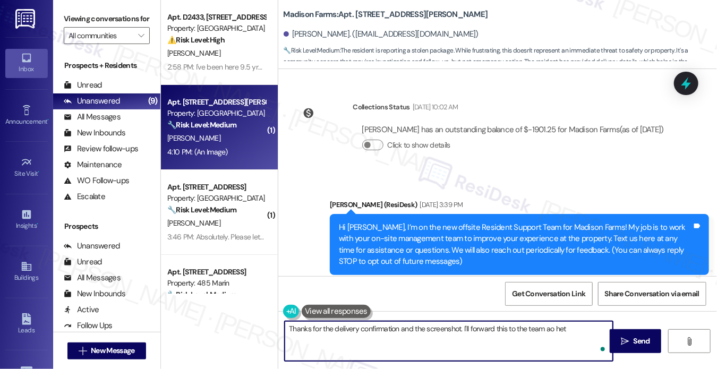
scroll to position [266, 0]
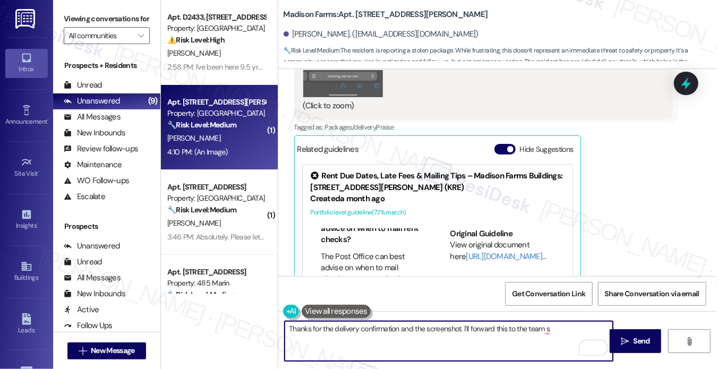
drag, startPoint x: 467, startPoint y: 328, endPoint x: 477, endPoint y: 322, distance: 11.5
click at [467, 328] on textarea "Thanks for the delivery confirmation and the screenshot. I'll forward this to t…" at bounding box center [449, 341] width 328 height 40
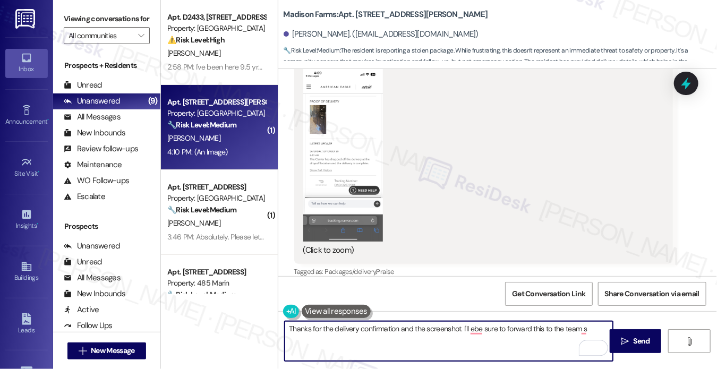
scroll to position [1561, 0]
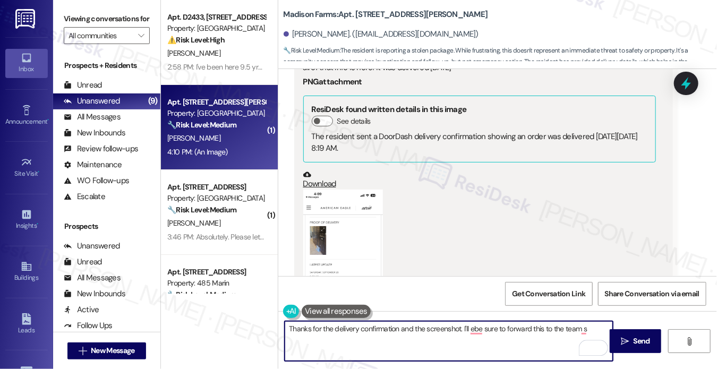
click at [302, 242] on div "all of that Info is here! it was delivered [DATE] PNG attachment ResiDesk found…" at bounding box center [479, 219] width 355 height 315
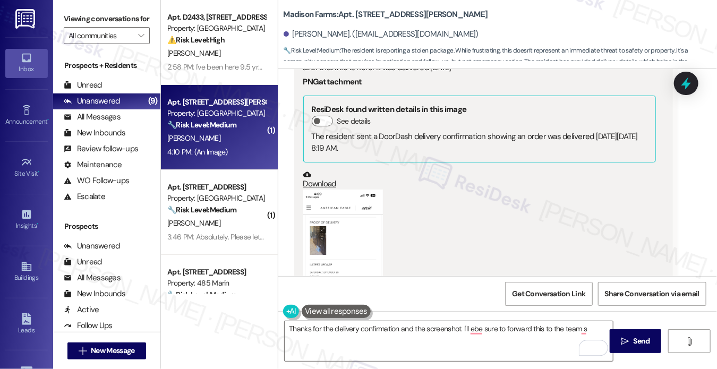
click at [336, 233] on button "Zoom image" at bounding box center [343, 276] width 80 height 173
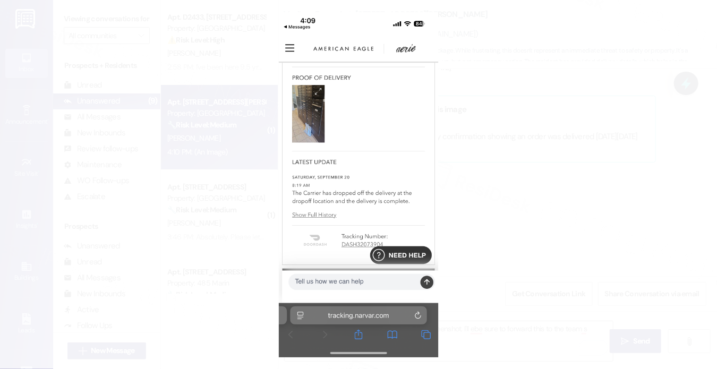
click at [566, 141] on button "Unzoom image" at bounding box center [358, 184] width 717 height 369
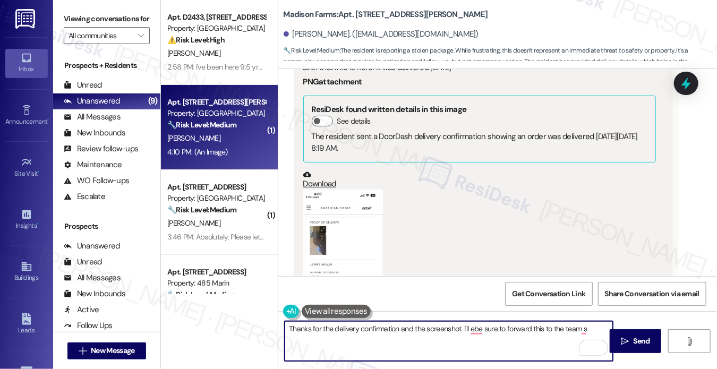
click at [466, 326] on textarea "Thanks for the delivery confirmation and the screenshot. I'll ebe sure to forwa…" at bounding box center [449, 341] width 328 height 40
click at [472, 329] on textarea "Thanks for the delivery confirmation and the screenshot. I'll ebe sure to forwa…" at bounding box center [449, 341] width 328 height 40
type textarea "Thanks for the delivery confirmation and the screenshot. I'll be sure to forwar…"
click at [652, 348] on button " Send" at bounding box center [636, 341] width 52 height 24
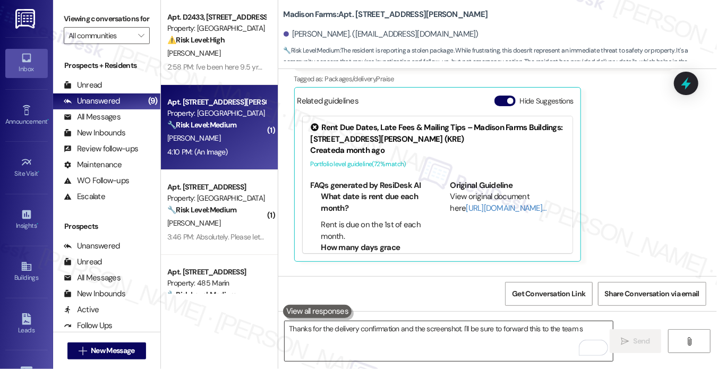
scroll to position [1954, 0]
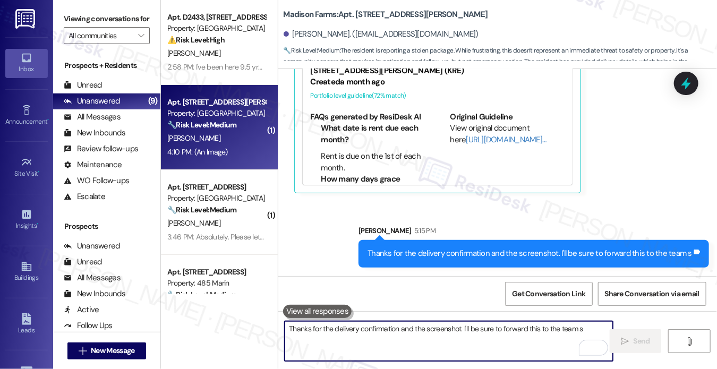
click at [338, 345] on textarea "Thanks for the delivery confirmation and the screenshot. I'll be sure to forwar…" at bounding box center [449, 341] width 328 height 40
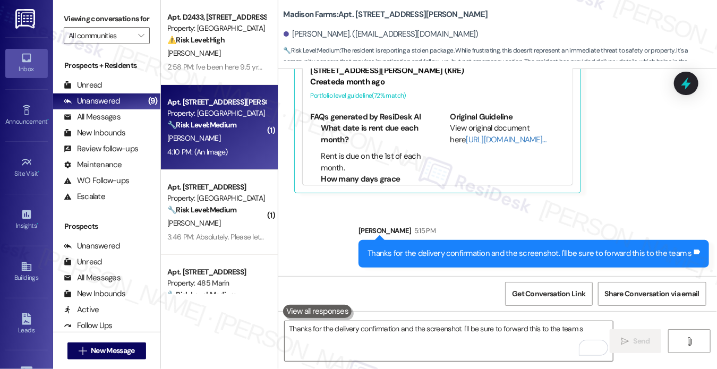
click at [587, 256] on div "Thanks for the delivery confirmation and the screenshot. I'll be sure to forwar…" at bounding box center [530, 253] width 325 height 11
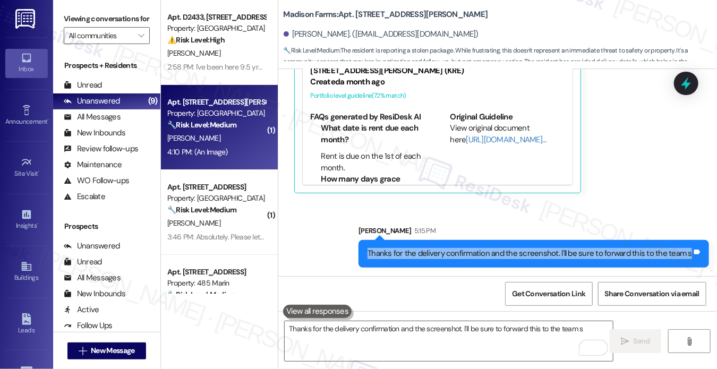
click at [587, 256] on div "Thanks for the delivery confirmation and the screenshot. I'll be sure to forwar…" at bounding box center [530, 253] width 325 height 11
click at [505, 258] on div "Thanks for the delivery confirmation and the screenshot. I'll be sure to forwar…" at bounding box center [530, 253] width 325 height 11
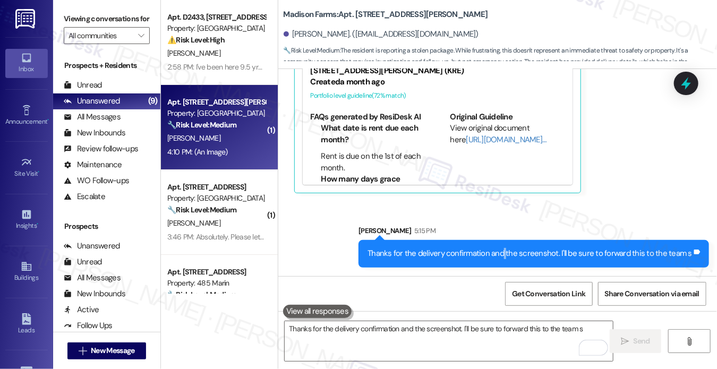
click at [505, 258] on div "Thanks for the delivery confirmation and the screenshot. I'll be sure to forwar…" at bounding box center [530, 253] width 325 height 11
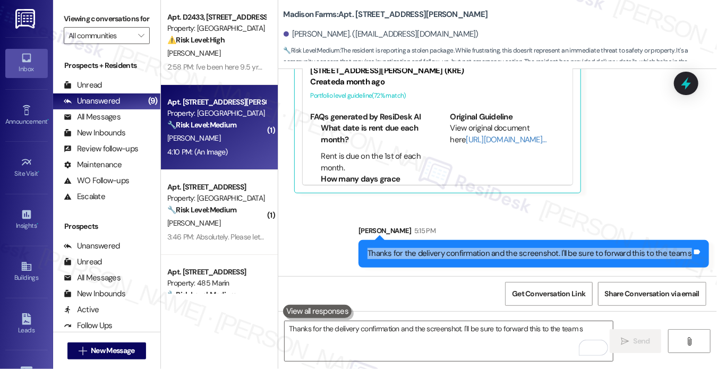
click at [505, 258] on div "Thanks for the delivery confirmation and the screenshot. I'll be sure to forwar…" at bounding box center [530, 253] width 325 height 11
click at [545, 255] on div "Thanks for the delivery confirmation and the screenshot. I'll be sure to forwar…" at bounding box center [530, 253] width 325 height 11
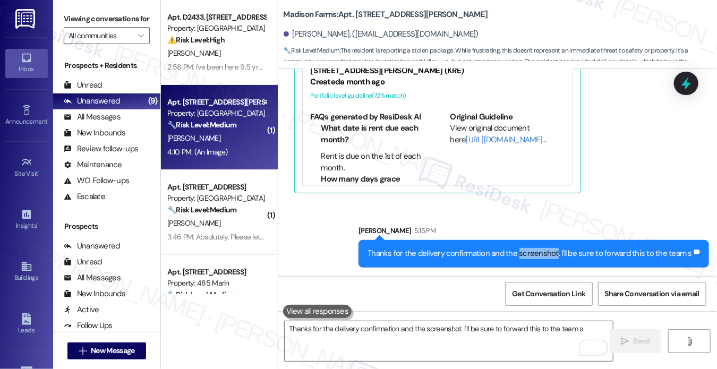
click at [545, 255] on div "Thanks for the delivery confirmation and the screenshot. I'll be sure to forwar…" at bounding box center [530, 253] width 325 height 11
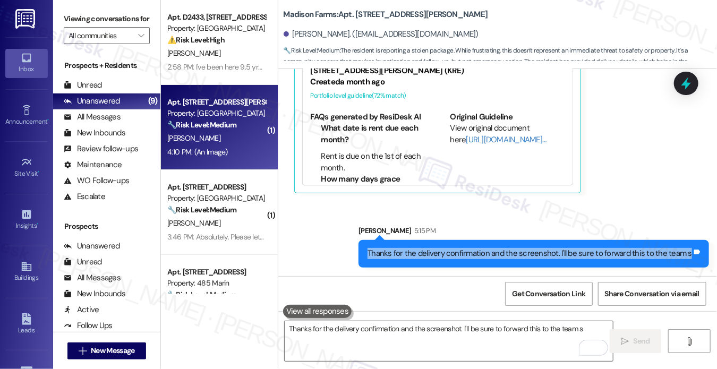
click at [545, 255] on div "Thanks for the delivery confirmation and the screenshot. I'll be sure to forwar…" at bounding box center [530, 253] width 325 height 11
click at [545, 253] on div "Thanks for the delivery confirmation and the screenshot. I'll be sure to forwar…" at bounding box center [530, 253] width 325 height 11
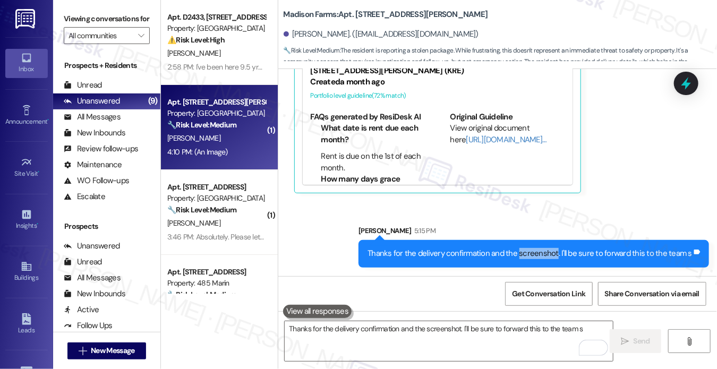
click at [545, 253] on div "Thanks for the delivery confirmation and the screenshot. I'll be sure to forwar…" at bounding box center [530, 253] width 325 height 11
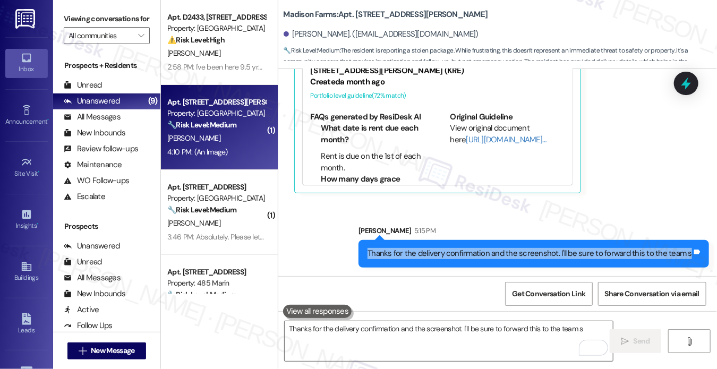
click at [545, 253] on div "Thanks for the delivery confirmation and the screenshot. I'll be sure to forwar…" at bounding box center [530, 253] width 325 height 11
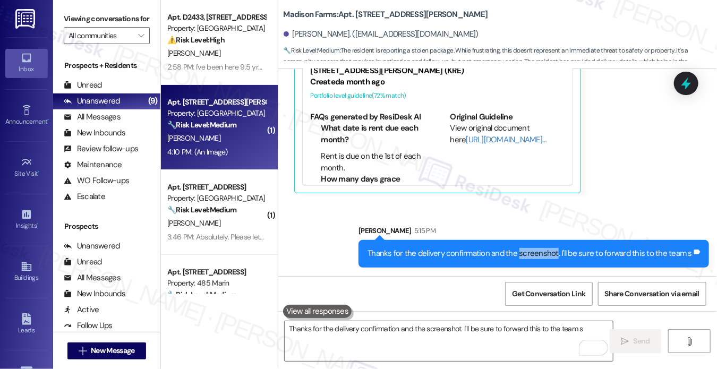
click at [545, 253] on div "Thanks for the delivery confirmation and the screenshot. I'll be sure to forwar…" at bounding box center [530, 253] width 325 height 11
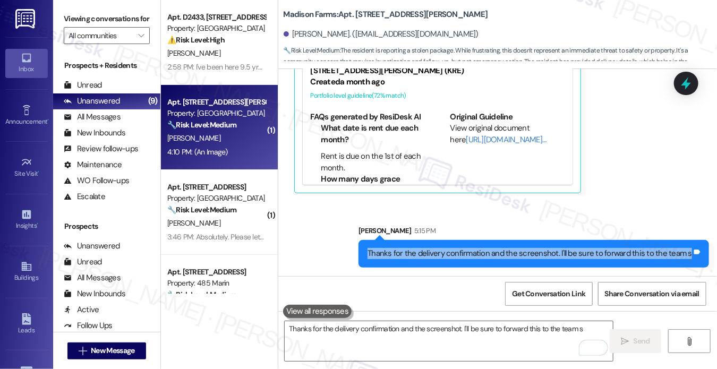
click at [545, 253] on div "Thanks for the delivery confirmation and the screenshot. I'll be sure to forwar…" at bounding box center [530, 253] width 325 height 11
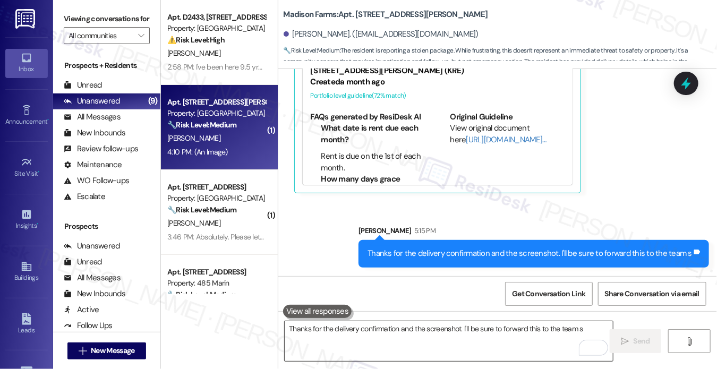
click at [458, 336] on textarea "Thanks for the delivery confirmation and the screenshot. I'll be sure to forwar…" at bounding box center [449, 341] width 328 height 40
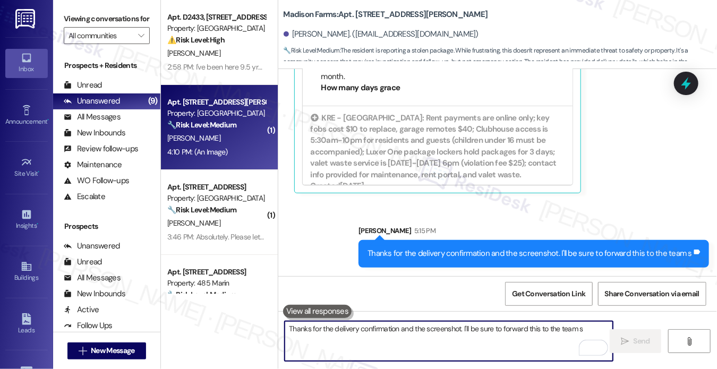
scroll to position [212, 0]
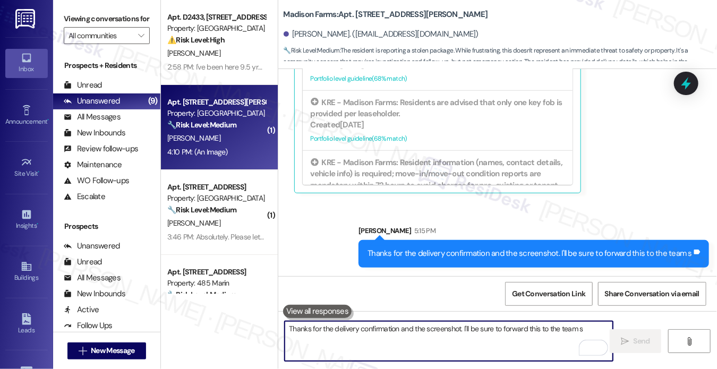
click at [438, 334] on textarea "Thanks for the delivery confirmation and the screenshot. I'll be sure to forwar…" at bounding box center [449, 341] width 328 height 40
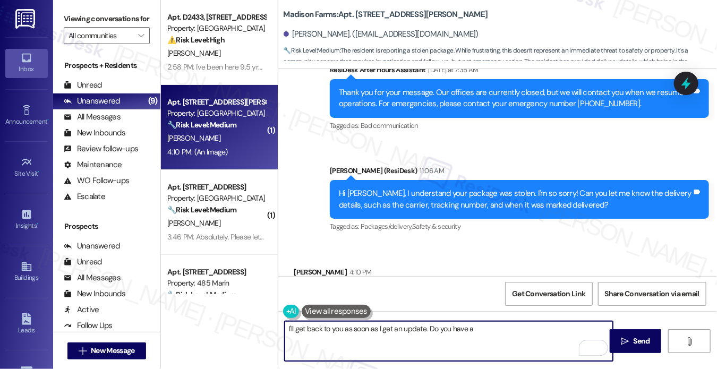
scroll to position [1210, 0]
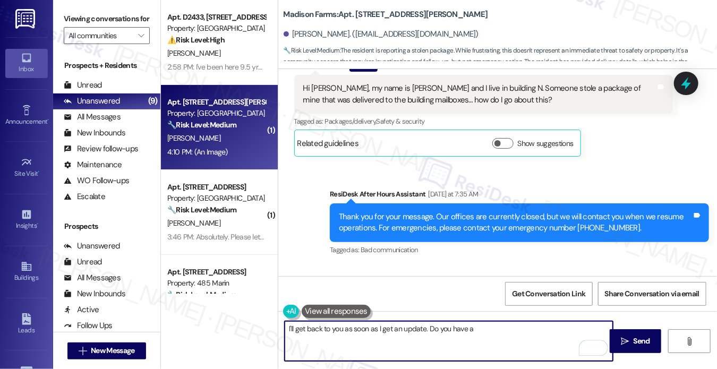
type textarea "I'll get back to you as soon as I get an update. Do you have a"
click at [425, 91] on div "Hi [PERSON_NAME], my name is [PERSON_NAME] and I live in building N. Someone st…" at bounding box center [483, 94] width 379 height 39
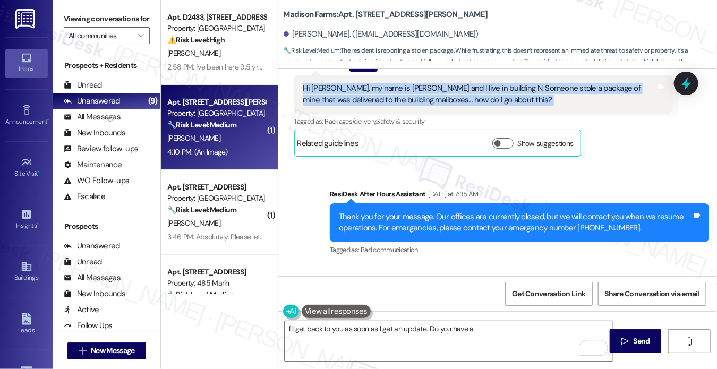
click at [425, 91] on div "Hi [PERSON_NAME], my name is [PERSON_NAME] and I live in building N. Someone st…" at bounding box center [483, 94] width 379 height 39
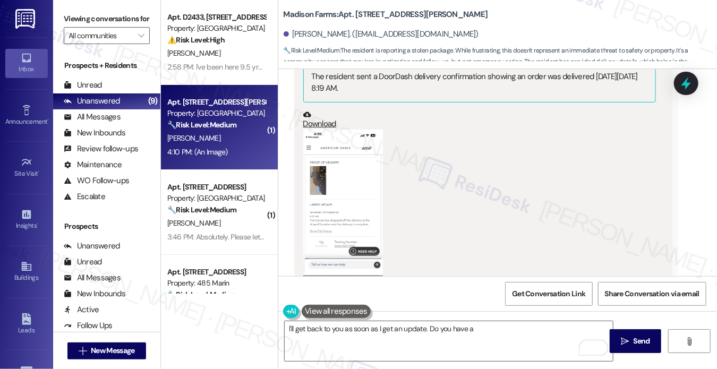
scroll to position [1688, 0]
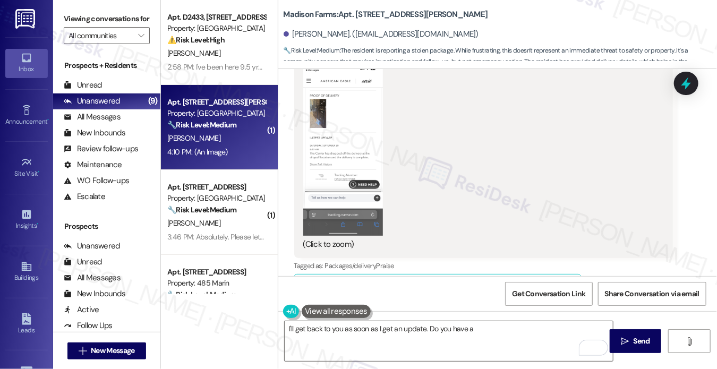
click at [317, 152] on button "Zoom image" at bounding box center [343, 149] width 80 height 173
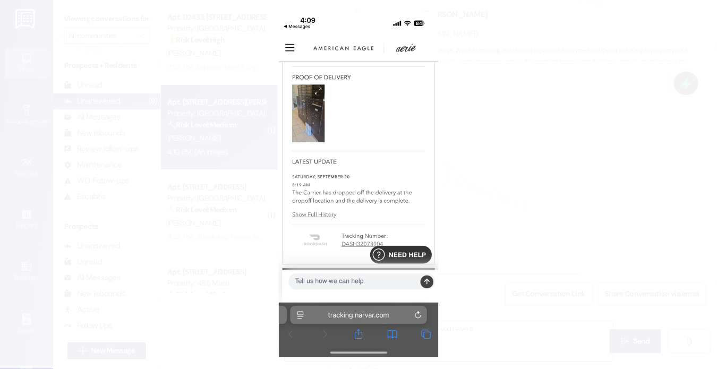
click at [498, 147] on button "Unzoom image" at bounding box center [358, 184] width 717 height 369
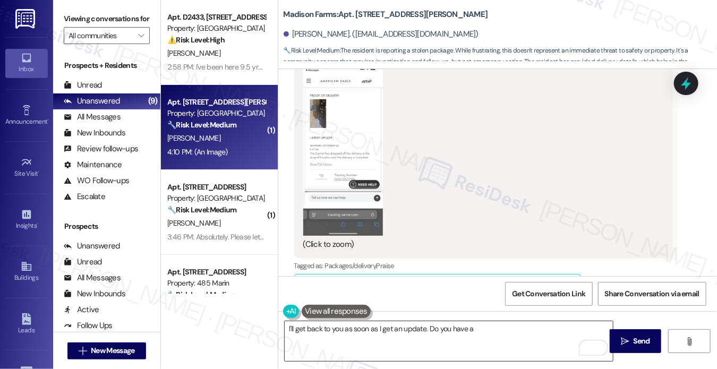
click at [488, 336] on textarea "I'll get back to you as soon as I get an update. Do you have a" at bounding box center [449, 341] width 328 height 40
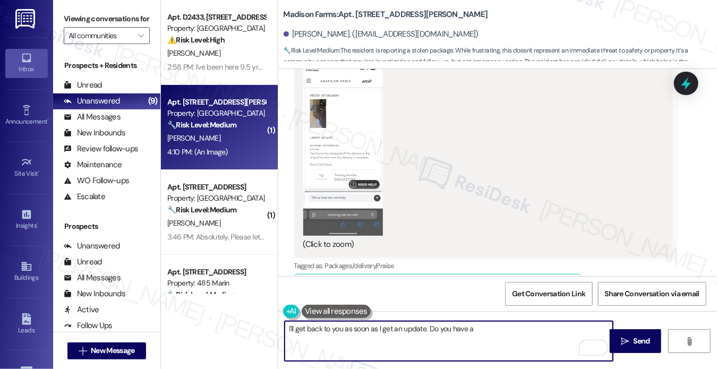
click at [488, 336] on textarea "I'll get back to you as soon as I get an update. Do you have a" at bounding box center [449, 341] width 328 height 40
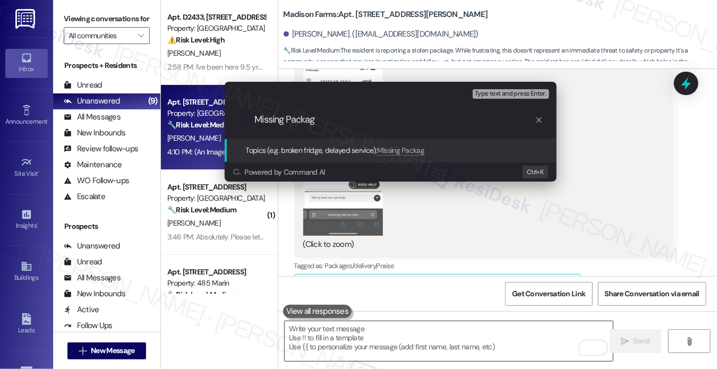
type input "Missing Package"
click at [613, 185] on div "Escalate Conversation Low risk Topics (e.g. broken fridge, delayed service) Any…" at bounding box center [358, 184] width 717 height 369
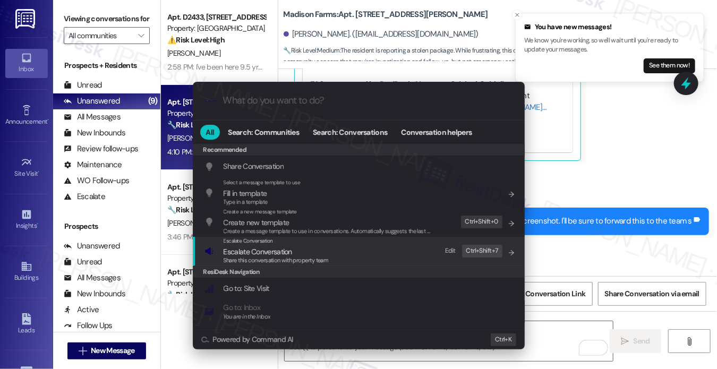
scroll to position [2027, 0]
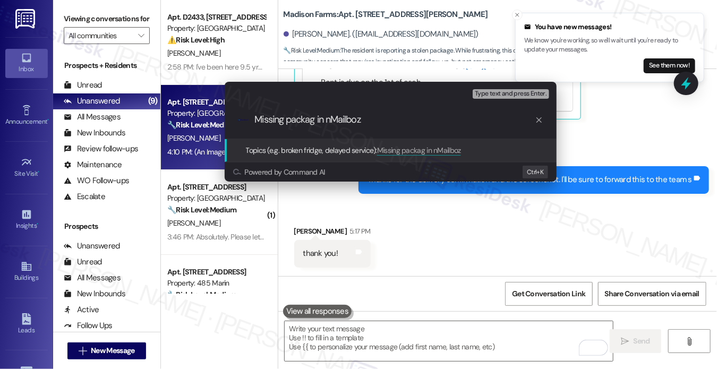
click at [315, 126] on div ".cls-1{fill:#0a055f;}.cls-2{fill:#0cc4c4;} resideskLogoBlueOrange Missing packa…" at bounding box center [391, 120] width 332 height 38
click at [312, 123] on input "Missing packag in nMailboz" at bounding box center [395, 119] width 280 height 11
click at [314, 121] on input "Missing packag in nMailboz" at bounding box center [395, 119] width 280 height 11
click at [370, 124] on input "Missing package in nMailboz" at bounding box center [395, 119] width 280 height 11
type input "Missing package in Mailbox"
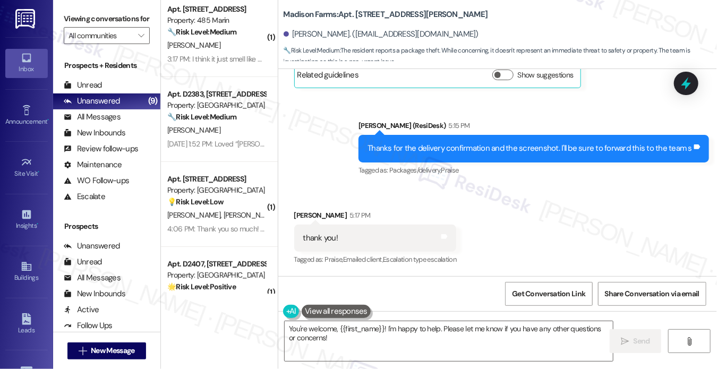
scroll to position [212, 0]
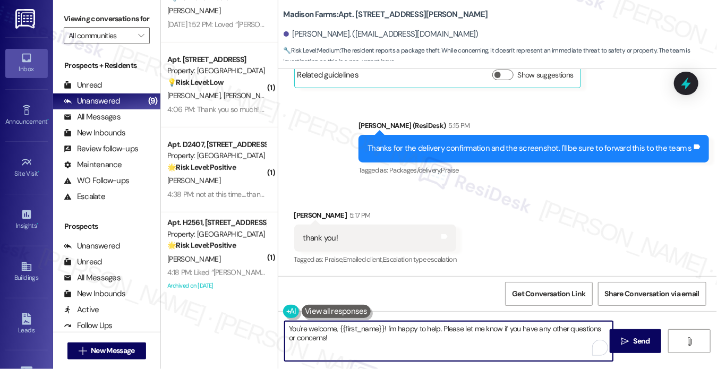
click at [406, 328] on textarea "You're welcome, {{first_name}}! I'm happy to help. Please let me know if you ha…" at bounding box center [449, 341] width 328 height 40
type textarea "You're welcome! I'll keep you posted on any updates."
click at [465, 332] on textarea "You're welcome! I'll keep you posted on any updates." at bounding box center [449, 341] width 328 height 40
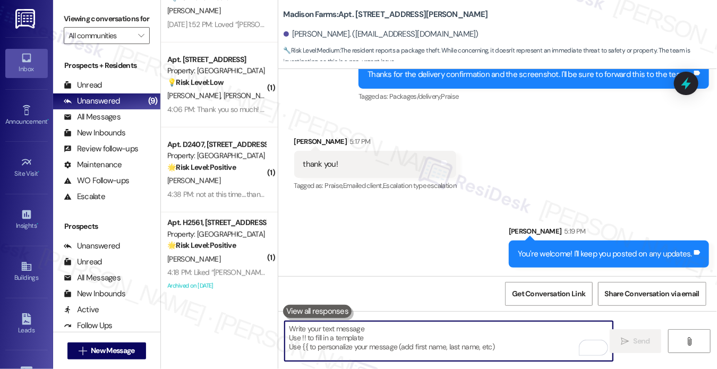
scroll to position [1985, 0]
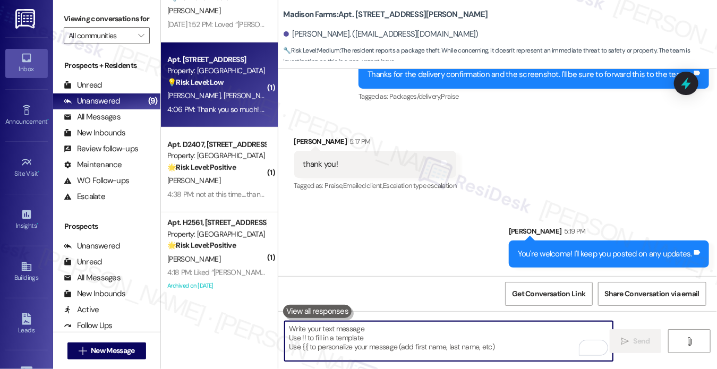
click at [187, 87] on div "💡 Risk Level: Low The resident is expressing gratitude and reiterating their in…" at bounding box center [216, 82] width 98 height 11
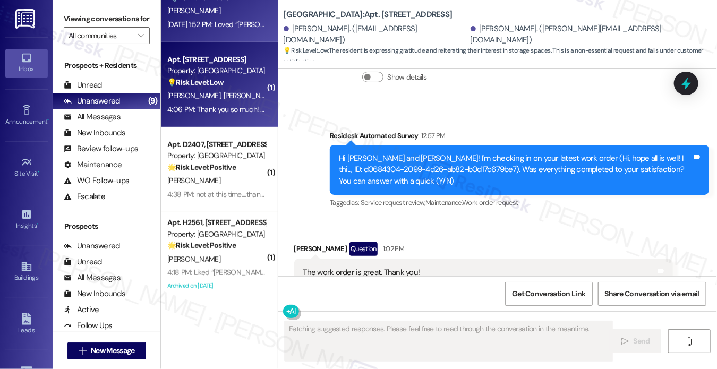
scroll to position [6885, 0]
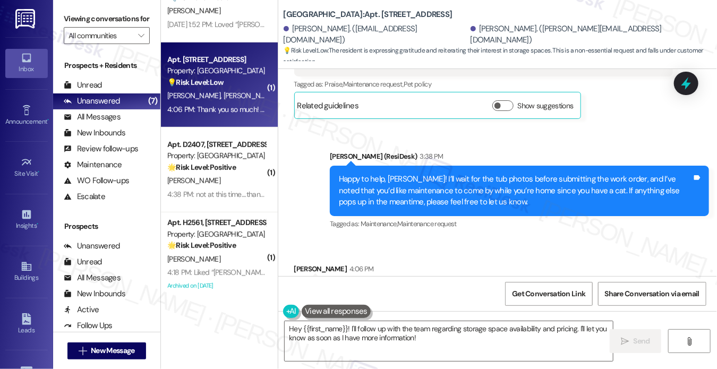
click at [397, 174] on div "Happy to help, [PERSON_NAME]! I’ll wait for the tub photos before submitting th…" at bounding box center [515, 191] width 353 height 34
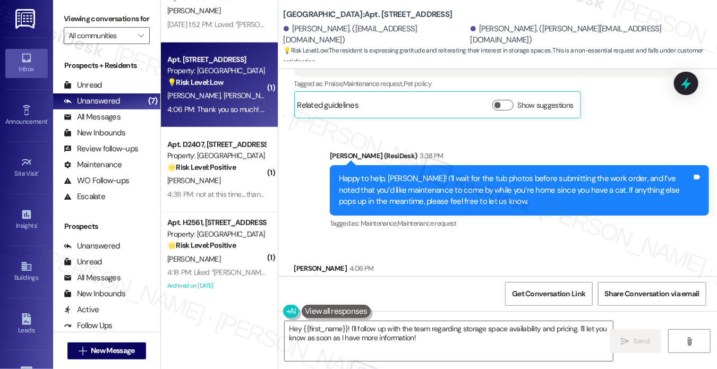
click at [474, 173] on div "Happy to help, [PERSON_NAME]! I’ll wait for the tub photos before submitting th…" at bounding box center [515, 190] width 353 height 34
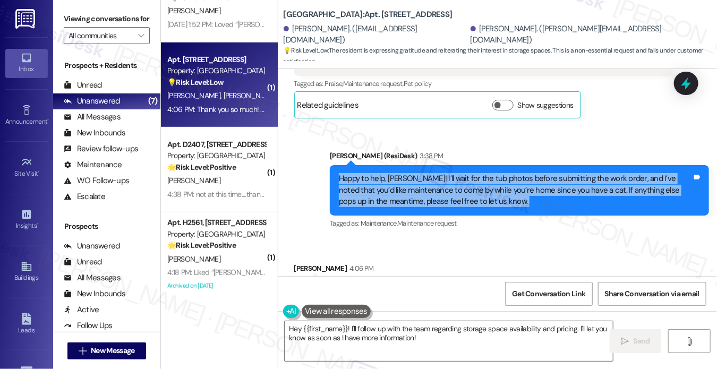
click at [474, 173] on div "Happy to help, [PERSON_NAME]! I’ll wait for the tub photos before submitting th…" at bounding box center [515, 190] width 353 height 34
click at [467, 173] on div "Happy to help, [PERSON_NAME]! I’ll wait for the tub photos before submitting th…" at bounding box center [515, 190] width 353 height 34
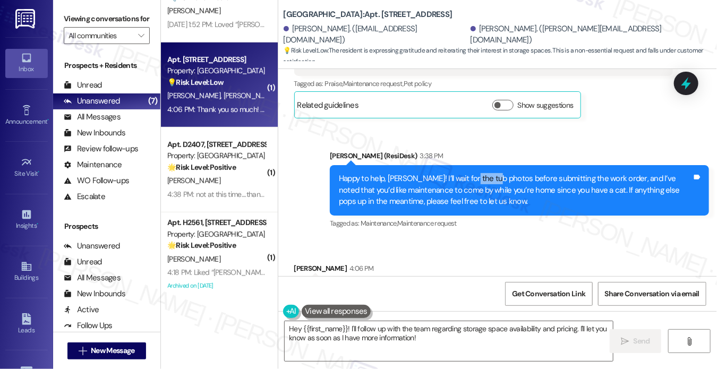
click at [467, 173] on div "Happy to help, [PERSON_NAME]! I’ll wait for the tub photos before submitting th…" at bounding box center [515, 190] width 353 height 34
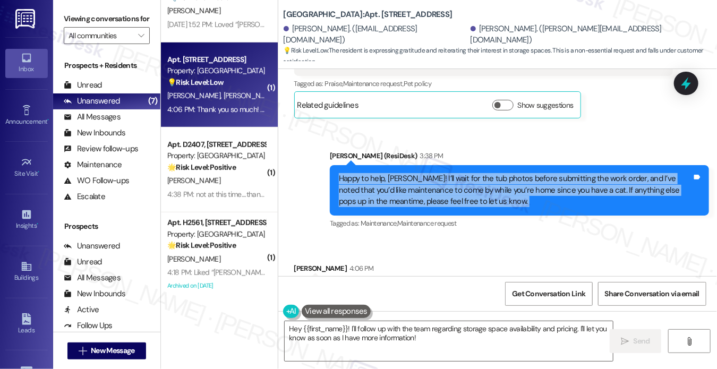
click at [467, 173] on div "Happy to help, [PERSON_NAME]! I’ll wait for the tub photos before submitting th…" at bounding box center [515, 190] width 353 height 34
click at [564, 295] on span "Get Conversation Link" at bounding box center [548, 293] width 73 height 11
click at [377, 346] on textarea "Hey {{first_name}}! I'll follow up with the team regarding storage space availa…" at bounding box center [449, 341] width 328 height 40
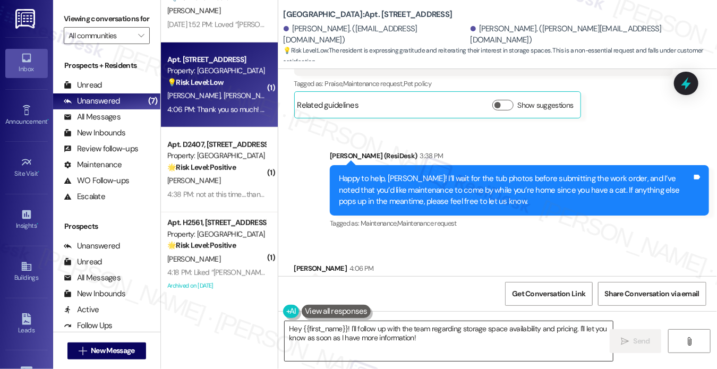
click at [377, 346] on textarea "Hey {{first_name}}! I'll follow up with the team regarding storage space availa…" at bounding box center [449, 341] width 328 height 40
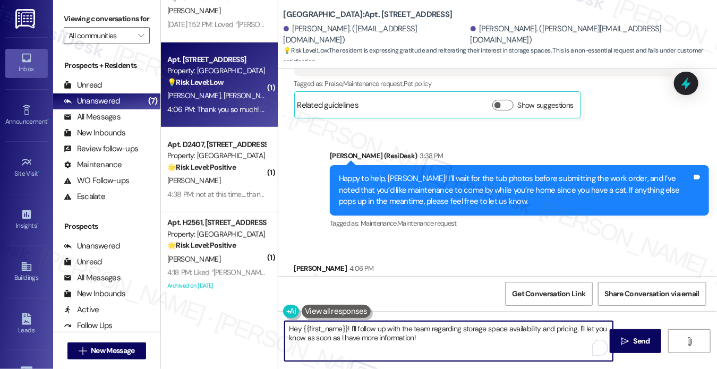
click at [377, 346] on textarea "Hey {{first_name}}! I'll follow up with the team regarding storage space availa…" at bounding box center [449, 341] width 328 height 40
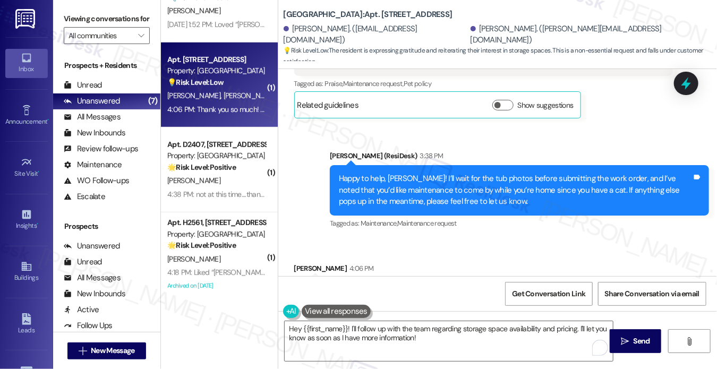
click at [391, 278] on div "Thank you so much! And let us know on the storage spaces. Tags and notes" at bounding box center [407, 291] width 227 height 27
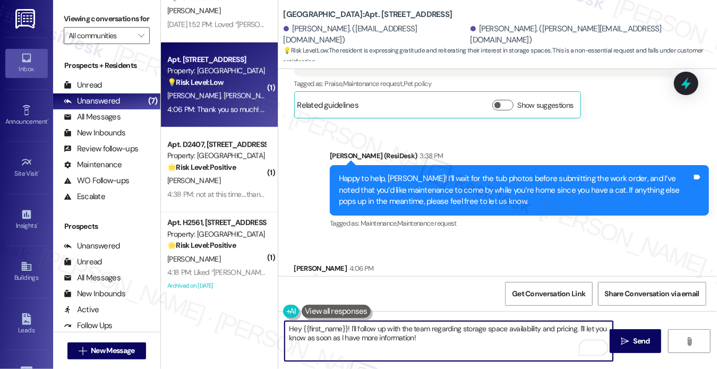
click at [385, 335] on textarea "Hey {{first_name}}! I'll follow up with the team regarding storage space availa…" at bounding box center [449, 341] width 328 height 40
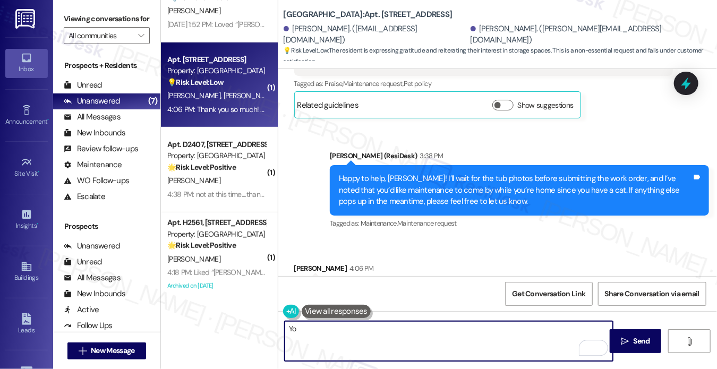
type textarea "Y"
type textarea "G"
type textarea "W"
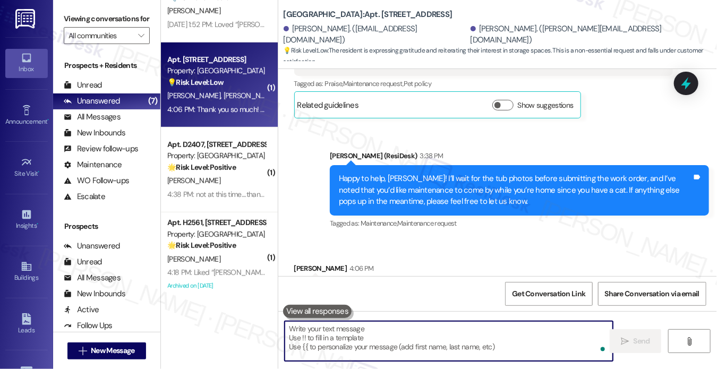
type textarea "H"
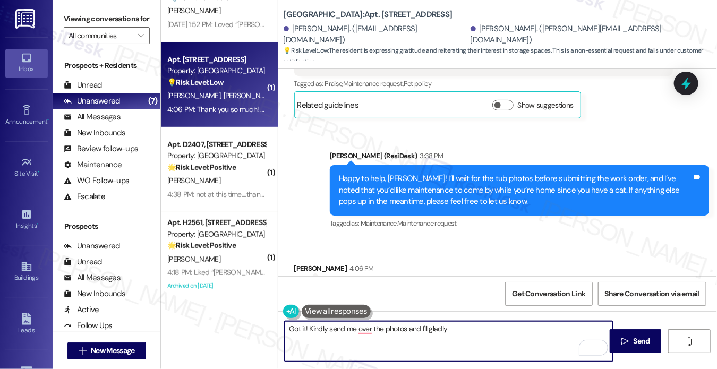
click at [430, 332] on textarea "Got it! Kindly send me over the photos and I'll gladly" at bounding box center [449, 341] width 328 height 40
click at [431, 332] on textarea "Got it! Kindly send me over the photos and I'll gladly" at bounding box center [449, 341] width 328 height 40
click at [465, 323] on textarea "Got it! Kindly send me over the photos and I'll gladly" at bounding box center [449, 341] width 328 height 40
click at [344, 329] on textarea "Got it! Kindly send me over the photos and I'll gladly" at bounding box center [449, 341] width 328 height 40
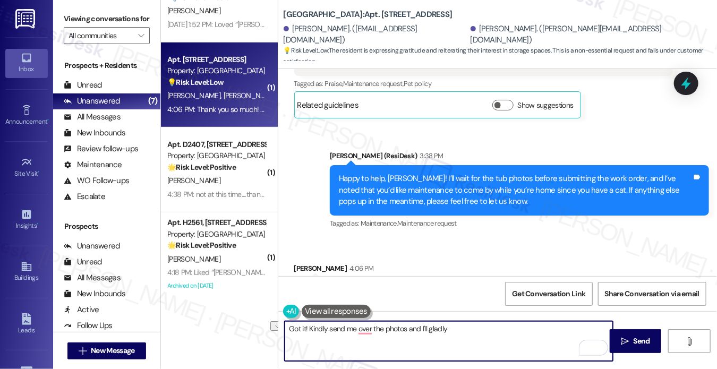
drag, startPoint x: 308, startPoint y: 327, endPoint x: 555, endPoint y: 318, distance: 247.1
click at [555, 318] on div "Got it! Kindly send me over the photos and I'll gladly  Send " at bounding box center [497, 351] width 439 height 80
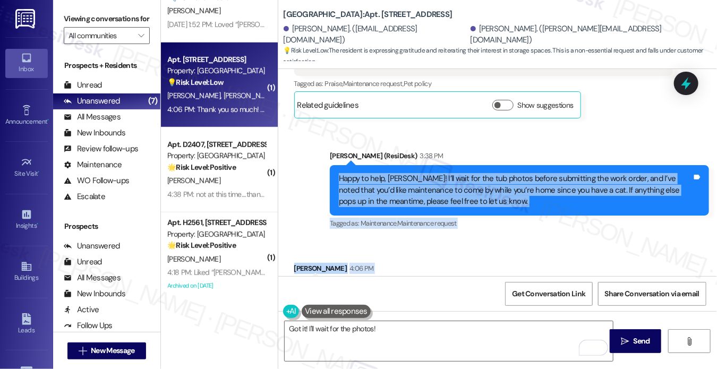
drag, startPoint x: 337, startPoint y: 133, endPoint x: 525, endPoint y: 257, distance: 225.2
click at [525, 257] on div "Survey, sent via SMS Residesk Automated Survey [DATE] 1:22 PM Hi [PERSON_NAME] …" at bounding box center [497, 172] width 439 height 207
copy div "Happy to help, [PERSON_NAME]! I’ll wait for the tub photos before submitting th…"
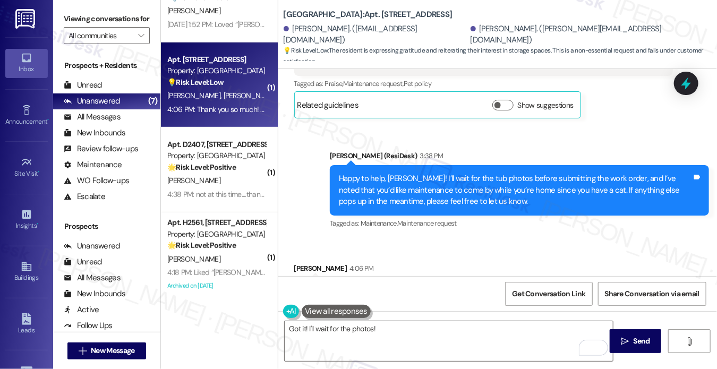
drag, startPoint x: 83, startPoint y: 19, endPoint x: 149, endPoint y: 73, distance: 84.9
click at [83, 19] on label "Viewing conversations for" at bounding box center [107, 19] width 86 height 16
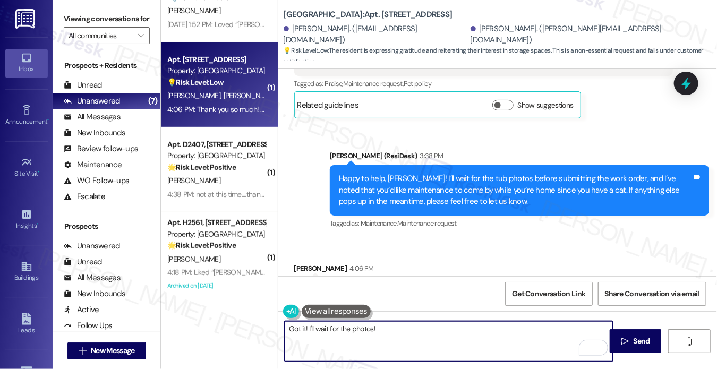
click at [379, 335] on textarea "Got it! I'll wait for the photos!" at bounding box center [449, 341] width 328 height 40
click at [379, 334] on textarea "Got it! I'll wait for the photos!" at bounding box center [449, 341] width 328 height 40
paste textarea ", [PERSON_NAME]! I’ll wait for the pics,"
click at [429, 334] on textarea "Got it, [PERSON_NAME]! I’ll wait for the pics," at bounding box center [449, 341] width 328 height 40
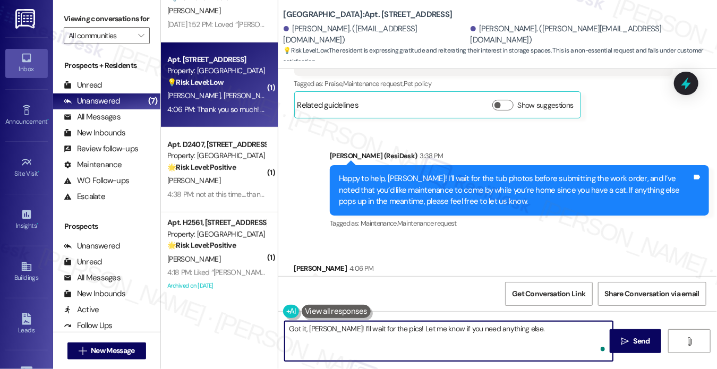
type textarea "Got it, [PERSON_NAME]! I’ll wait for the pics! Let me know if you need anything…"
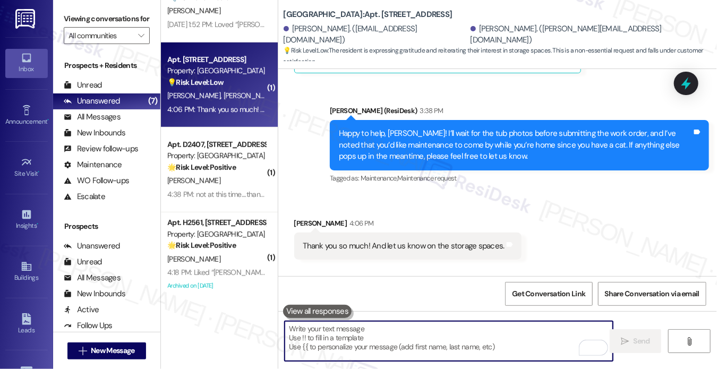
scroll to position [6959, 0]
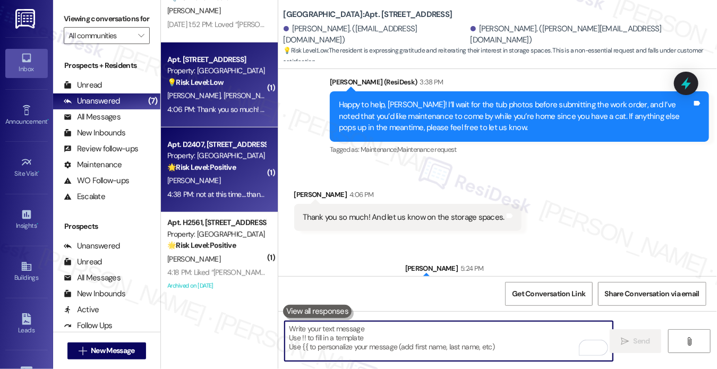
click at [201, 166] on strong "🌟 Risk Level: Positive" at bounding box center [201, 168] width 69 height 10
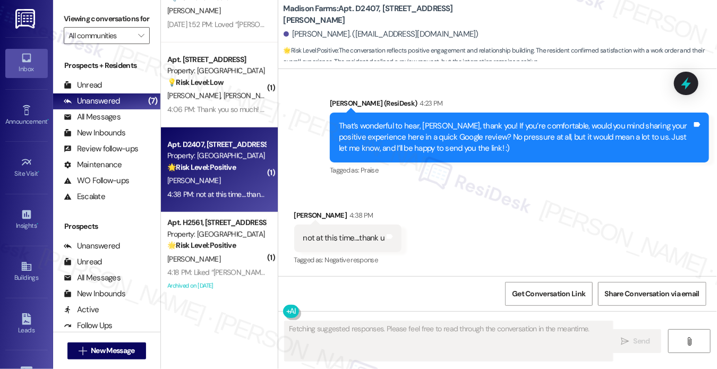
scroll to position [1302, 0]
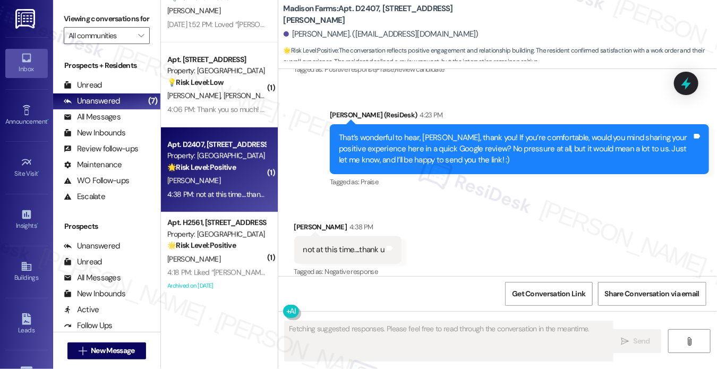
click at [437, 140] on div "That’s wonderful to hear, [PERSON_NAME], thank you! If you’re comfortable, woul…" at bounding box center [515, 149] width 353 height 34
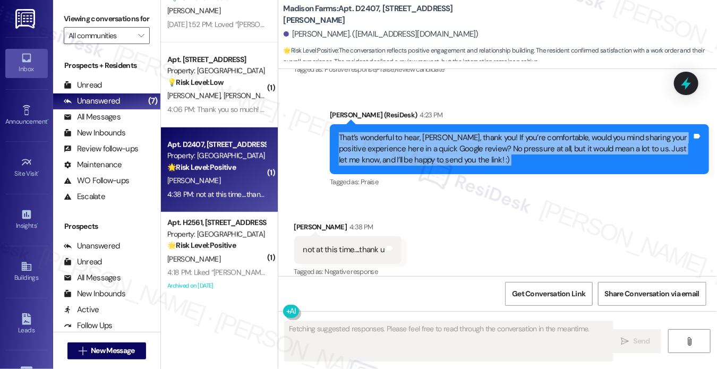
click at [437, 140] on div "That’s wonderful to hear, [PERSON_NAME], thank you! If you’re comfortable, woul…" at bounding box center [515, 149] width 353 height 34
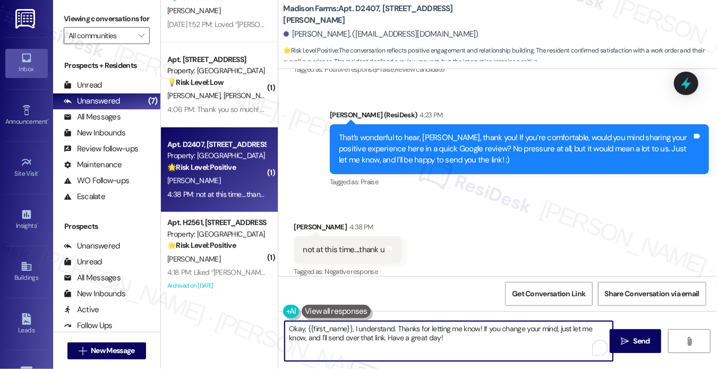
drag, startPoint x: 353, startPoint y: 329, endPoint x: 234, endPoint y: 320, distance: 118.7
click at [234, 320] on div "( 1 ) Apt. [STREET_ADDRESS] Property: Grove Pointe 🔧 Risk Level: Medium The res…" at bounding box center [439, 184] width 557 height 369
click at [302, 40] on div "[PERSON_NAME]. ([EMAIL_ADDRESS][DOMAIN_NAME])" at bounding box center [381, 34] width 195 height 11
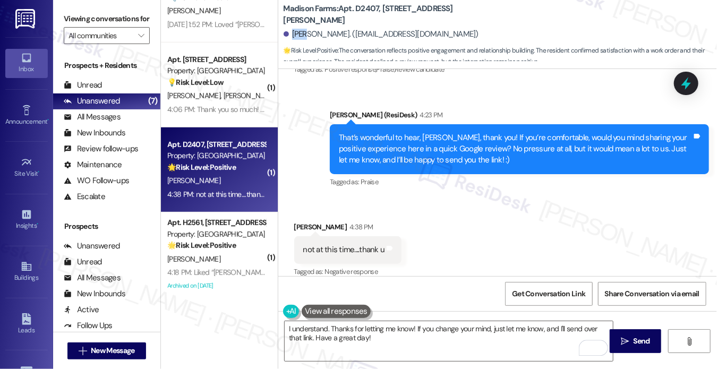
click at [302, 40] on div "[PERSON_NAME]. ([EMAIL_ADDRESS][DOMAIN_NAME])" at bounding box center [381, 34] width 195 height 11
copy div "[PERSON_NAME]"
click at [325, 327] on textarea "I understand. Thanks for letting me know! If you change your mind, just let me …" at bounding box center [449, 341] width 328 height 40
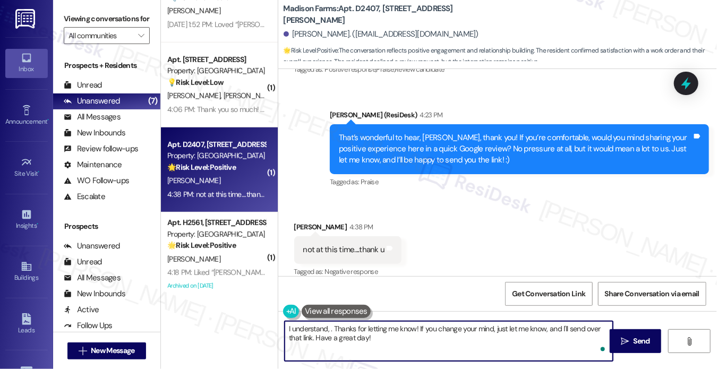
paste textarea "[PERSON_NAME]"
click at [375, 339] on textarea "I understand, [PERSON_NAME]. Thanks for letting me know! If you change your min…" at bounding box center [449, 341] width 328 height 40
click at [372, 338] on textarea "I understand, [PERSON_NAME]. Thanks for letting me know! If you change your min…" at bounding box center [449, 341] width 328 height 40
type textarea "I understand, [PERSON_NAME]. Thanks for letting me know! If you change your min…"
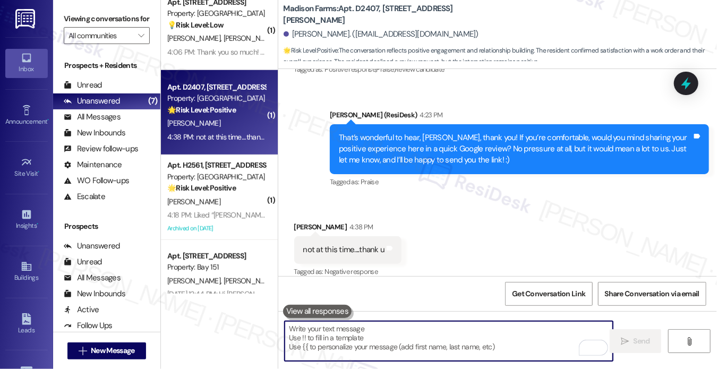
scroll to position [301, 0]
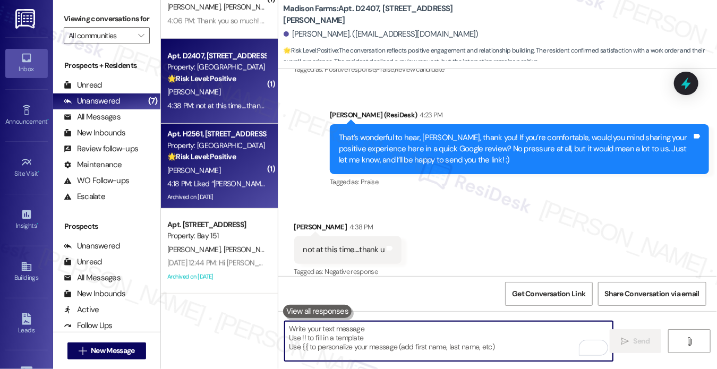
click at [219, 141] on div "Property: [GEOGRAPHIC_DATA]" at bounding box center [216, 145] width 98 height 11
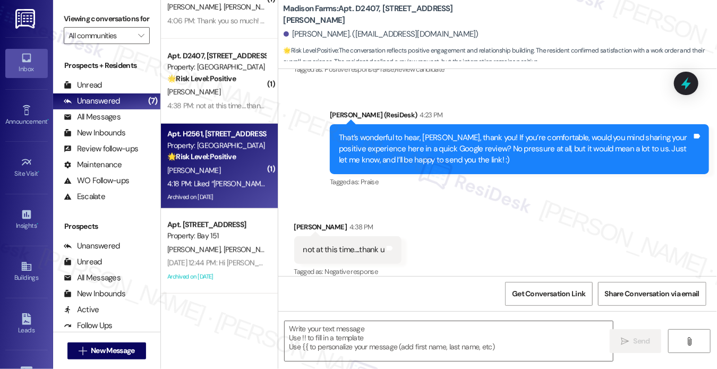
type textarea "Fetching suggested responses. Please feel free to read through the conversation…"
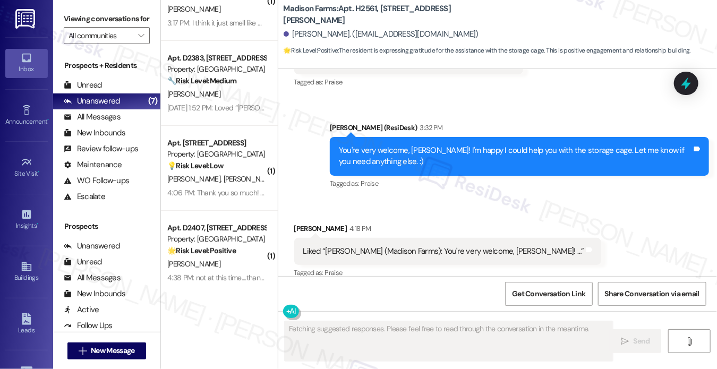
scroll to position [0, 0]
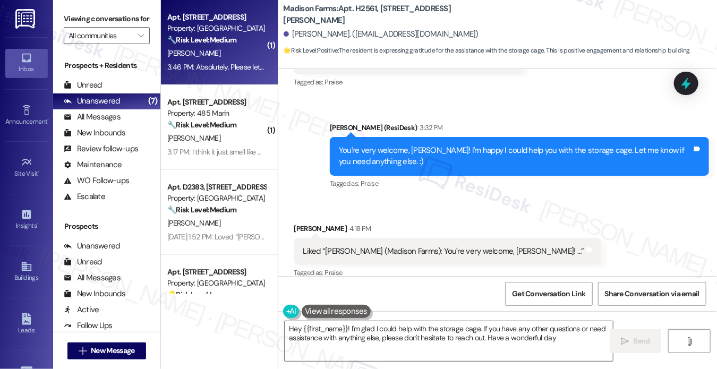
type textarea "Hey {{first_name}}! I'm glad I could help with the storage cage. If you have an…"
click at [261, 47] on div "[PERSON_NAME]" at bounding box center [216, 53] width 100 height 13
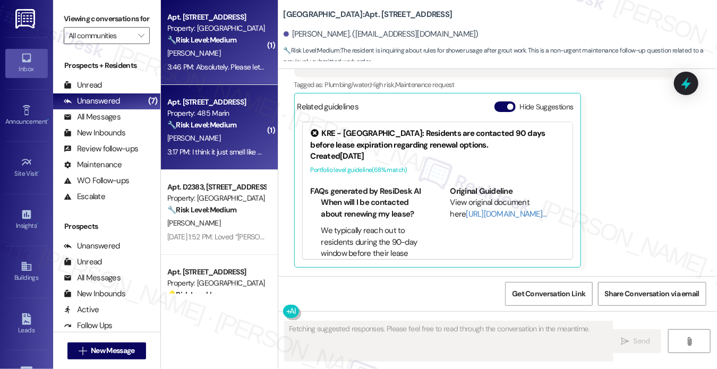
scroll to position [1966, 0]
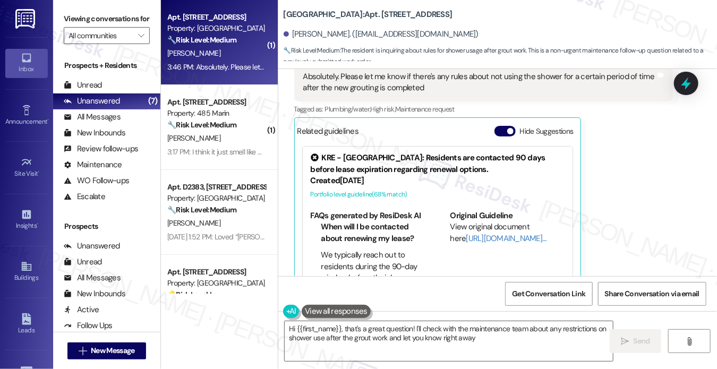
type textarea "Hi {{first_name}}, that's a great question! I'll check with the maintenance tea…"
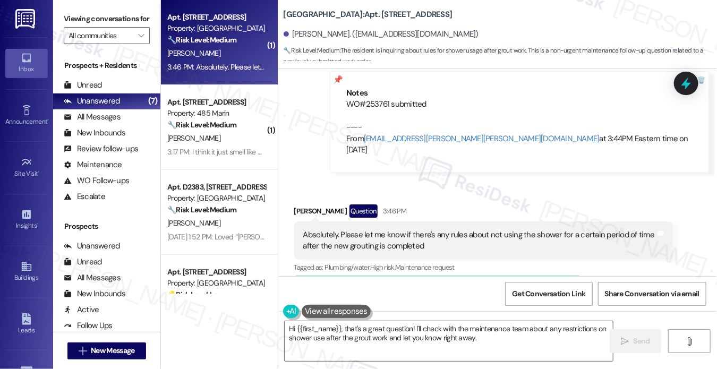
scroll to position [1807, 0]
click at [426, 230] on div "Absolutely. Please let me know if there's any rules about not using the shower …" at bounding box center [479, 241] width 353 height 23
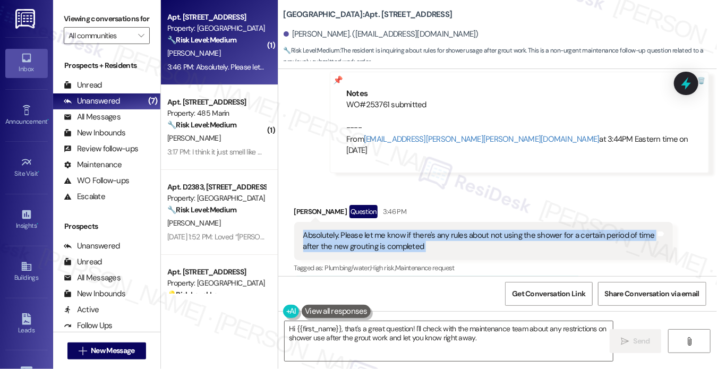
click at [426, 230] on div "Absolutely. Please let me know if there's any rules about not using the shower …" at bounding box center [479, 241] width 353 height 23
click at [523, 230] on div "Absolutely. Please let me know if there's any rules about not using the shower …" at bounding box center [479, 241] width 353 height 23
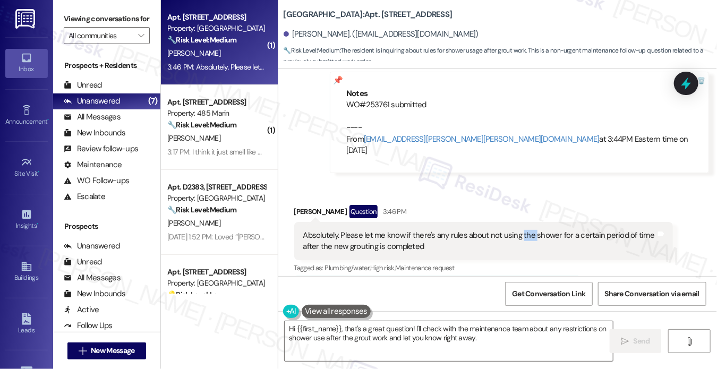
click at [523, 230] on div "Absolutely. Please let me know if there's any rules about not using the shower …" at bounding box center [479, 241] width 353 height 23
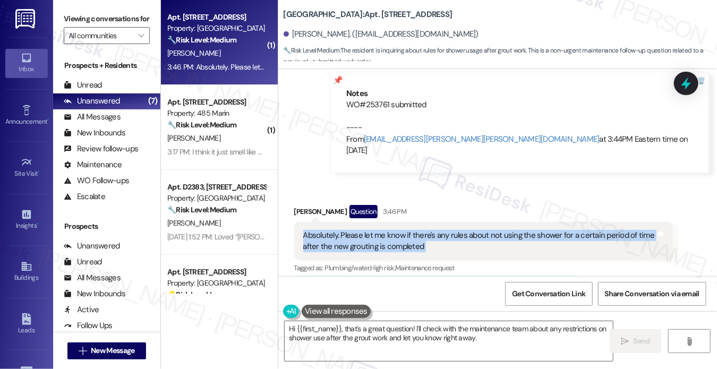
click at [523, 230] on div "Absolutely. Please let me know if there's any rules about not using the shower …" at bounding box center [479, 241] width 353 height 23
click at [414, 230] on div "Absolutely. Please let me know if there's any rules about not using the shower …" at bounding box center [479, 241] width 353 height 23
click at [415, 230] on div "Absolutely. Please let me know if there's any rules about not using the shower …" at bounding box center [479, 241] width 353 height 23
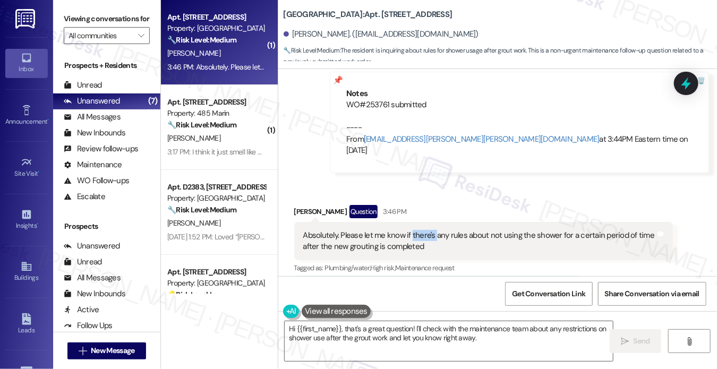
click at [415, 230] on div "Absolutely. Please let me know if there's any rules about not using the shower …" at bounding box center [479, 241] width 353 height 23
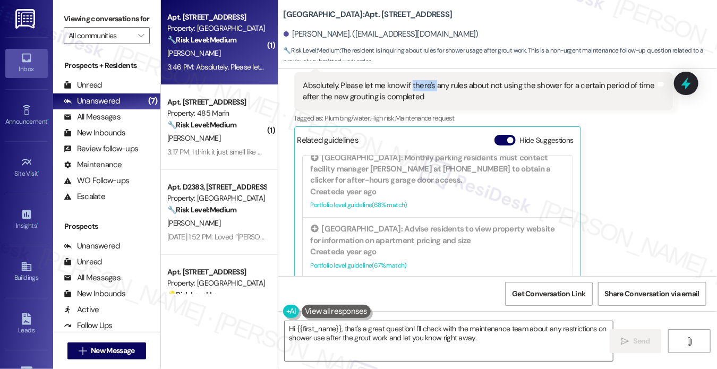
scroll to position [1966, 0]
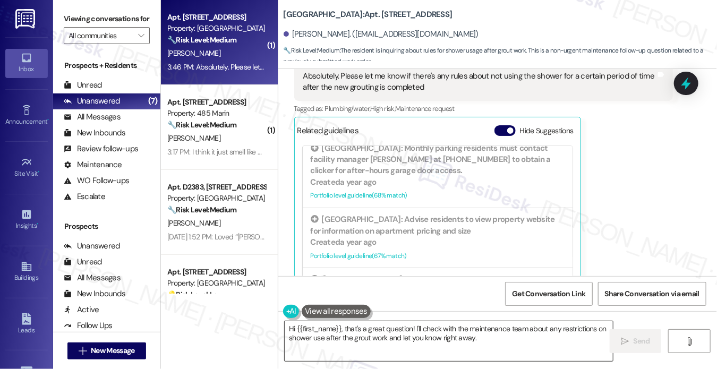
click at [395, 331] on textarea "Hi {{first_name}}, that's a great question! I'll check with the maintenance tea…" at bounding box center [449, 341] width 328 height 40
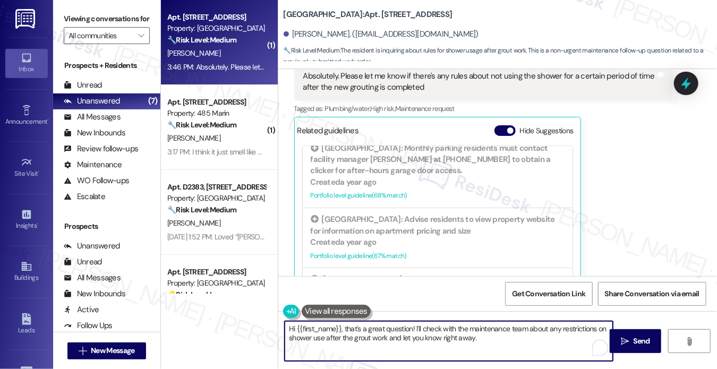
click at [395, 331] on textarea "Hi {{first_name}}, that's a great question! I'll check with the maintenance tea…" at bounding box center [449, 341] width 328 height 40
click at [495, 333] on textarea "Hi {{first_name}}, that's a great question! I'll check with the maintenance tea…" at bounding box center [449, 341] width 328 height 40
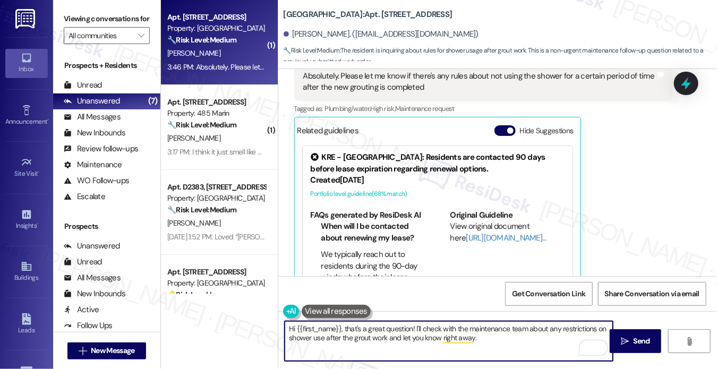
scroll to position [1807, 0]
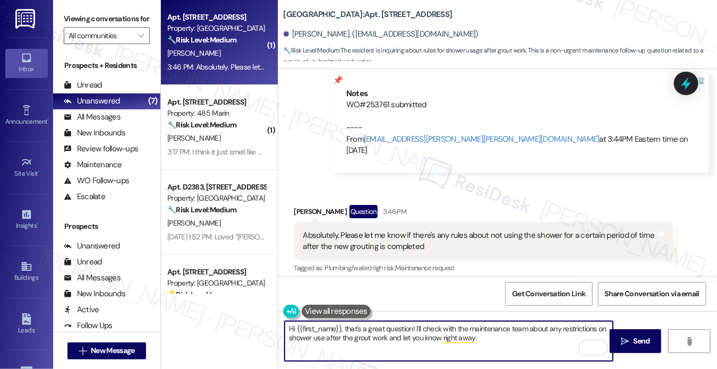
click at [389, 229] on div "Absolutely. Please let me know if there's any rules about not using the shower …" at bounding box center [483, 241] width 379 height 39
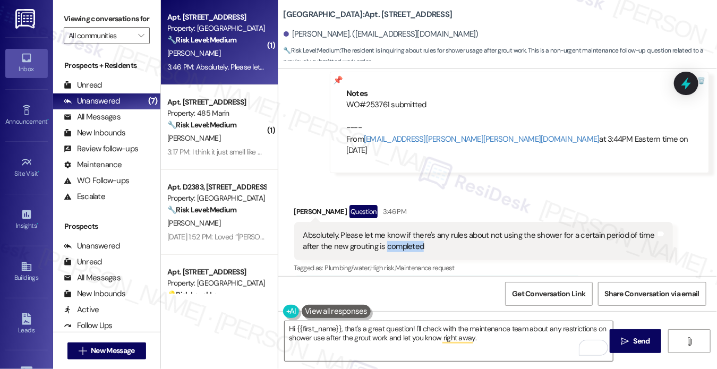
click at [389, 229] on div "Absolutely. Please let me know if there's any rules about not using the shower …" at bounding box center [483, 241] width 379 height 39
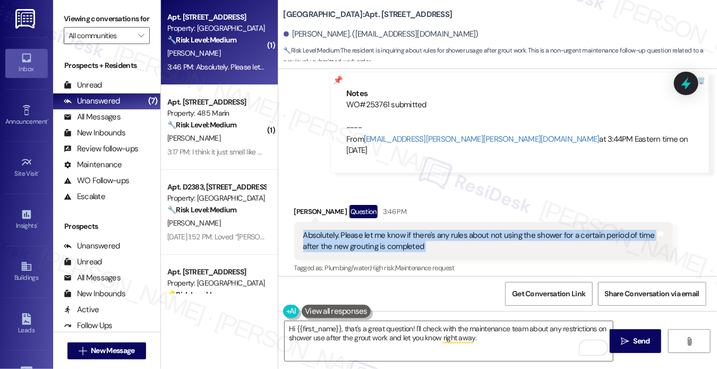
click at [389, 229] on div "Absolutely. Please let me know if there's any rules about not using the shower …" at bounding box center [483, 241] width 379 height 39
click at [389, 230] on div "Absolutely. Please let me know if there's any rules about not using the shower …" at bounding box center [479, 241] width 353 height 23
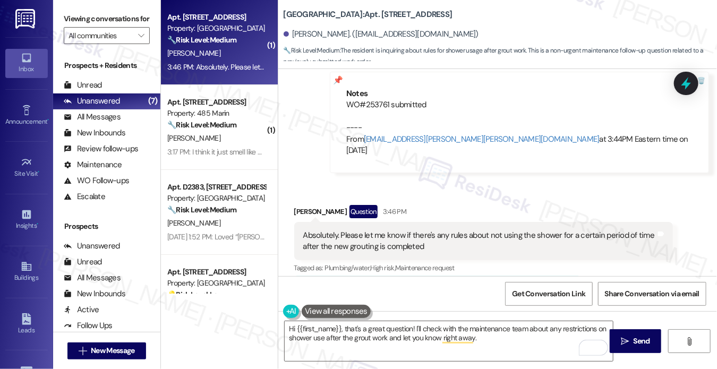
click at [452, 222] on div "Absolutely. Please let me know if there's any rules about not using the shower …" at bounding box center [483, 241] width 379 height 39
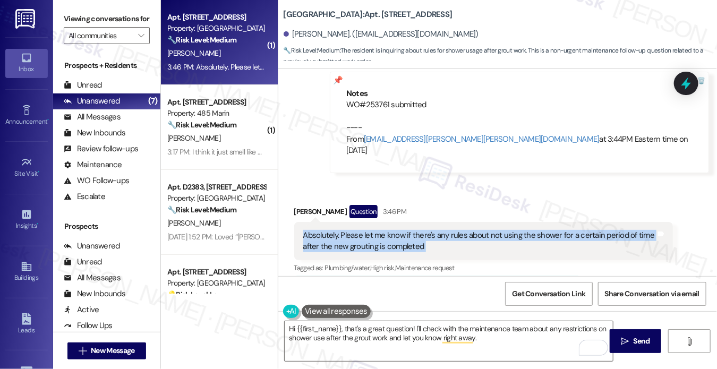
click at [452, 222] on div "Absolutely. Please let me know if there's any rules about not using the shower …" at bounding box center [483, 241] width 379 height 39
copy div "Absolutely. Please let me know if there's any rules about not using the shower …"
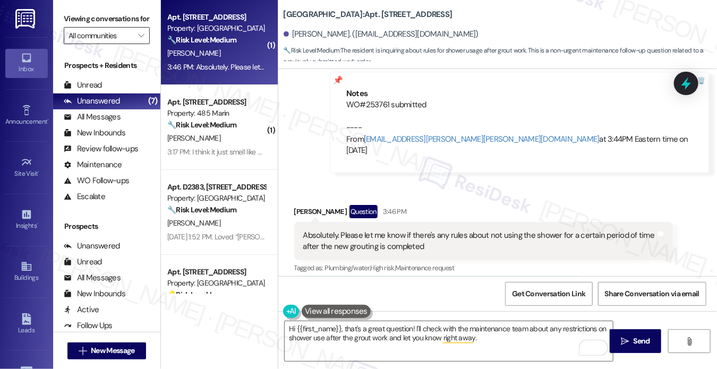
drag, startPoint x: 71, startPoint y: 19, endPoint x: 110, endPoint y: 38, distance: 43.7
click at [71, 19] on label "Viewing conversations for" at bounding box center [107, 19] width 86 height 16
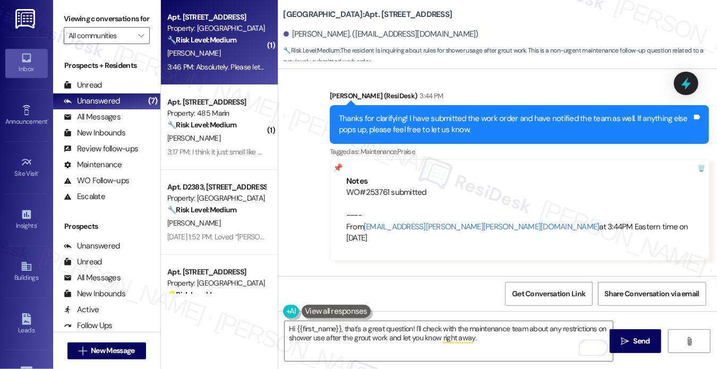
scroll to position [1701, 0]
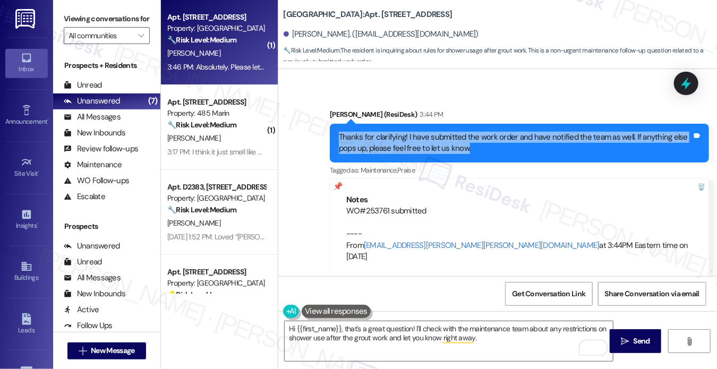
drag, startPoint x: 336, startPoint y: 121, endPoint x: 487, endPoint y: 142, distance: 152.9
click at [487, 142] on div "Thanks for clarifying! I have submitted the work order and have notified the te…" at bounding box center [519, 143] width 379 height 39
copy div "Thanks for clarifying! I have submitted the work order and have notified the te…"
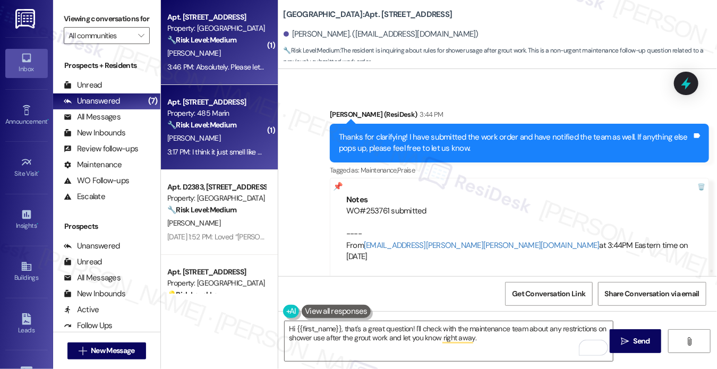
click at [201, 115] on div "Property: 485 Marin" at bounding box center [216, 113] width 98 height 11
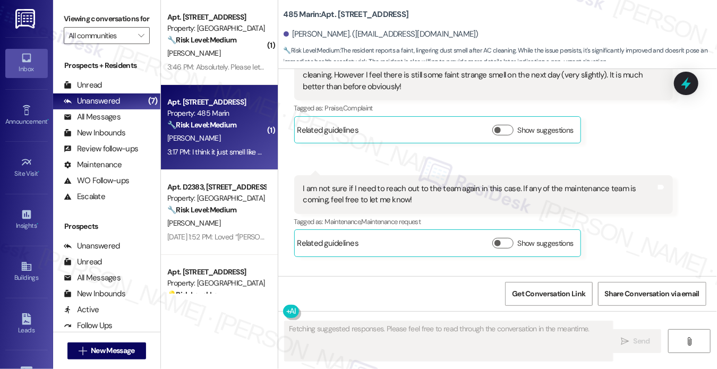
scroll to position [2912, 0]
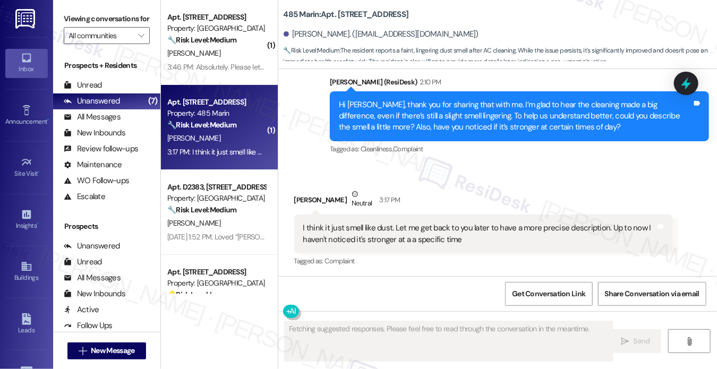
click at [441, 228] on div "I think it just smell like dust. Let me get back to you later to have a more pr…" at bounding box center [479, 234] width 353 height 23
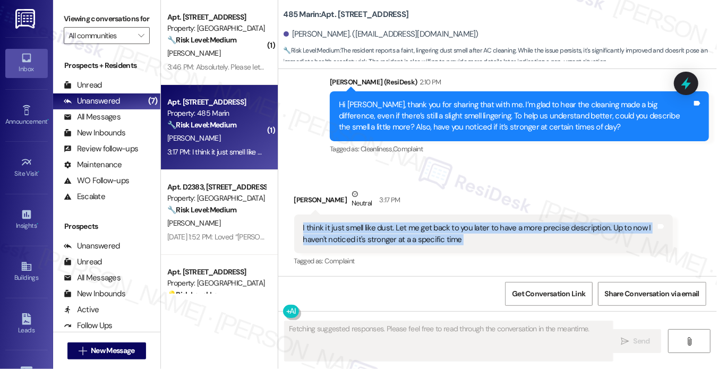
click at [441, 227] on div "I think it just smell like dust. Let me get back to you later to have a more pr…" at bounding box center [479, 234] width 353 height 23
click at [440, 227] on div "I think it just smell like dust. Let me get back to you later to have a more pr…" at bounding box center [479, 234] width 353 height 23
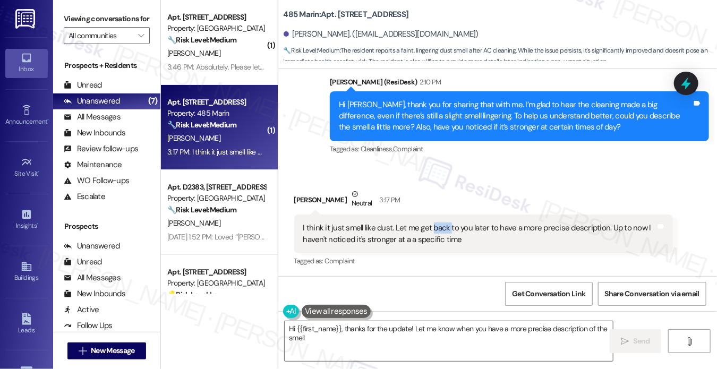
click at [440, 227] on div "I think it just smell like dust. Let me get back to you later to have a more pr…" at bounding box center [479, 234] width 353 height 23
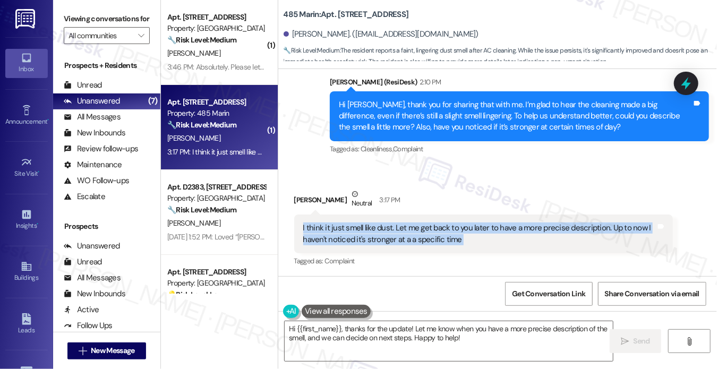
click at [440, 227] on div "I think it just smell like dust. Let me get back to you later to have a more pr…" at bounding box center [479, 234] width 353 height 23
click at [440, 228] on div "I think it just smell like dust. Let me get back to you later to have a more pr…" at bounding box center [479, 234] width 353 height 23
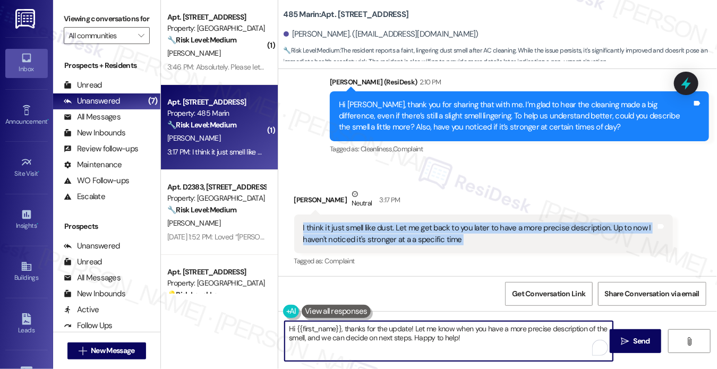
click at [407, 339] on textarea "Hi {{first_name}}, thanks for the update! Let me know when you have a more prec…" at bounding box center [449, 341] width 328 height 40
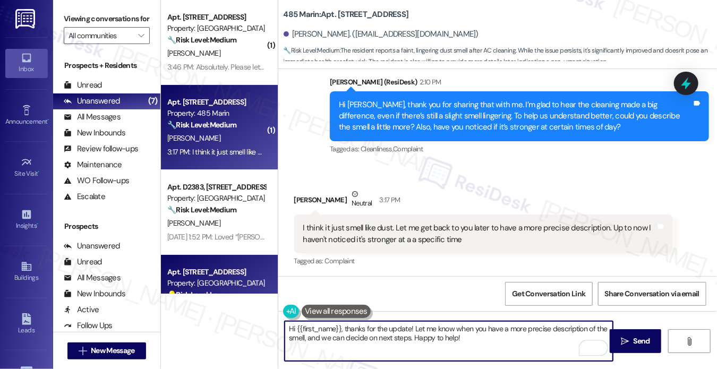
drag, startPoint x: 346, startPoint y: 329, endPoint x: 161, endPoint y: 282, distance: 190.8
click at [161, 283] on div "( 1 ) Apt. [STREET_ADDRESS] Property: Grove Pointe 🔧 Risk Level: Medium The res…" at bounding box center [439, 184] width 557 height 369
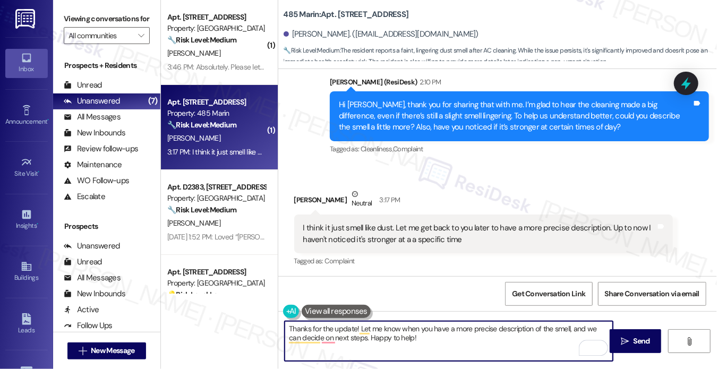
click at [310, 202] on div "[PERSON_NAME] Neutral 3:17 PM" at bounding box center [483, 202] width 379 height 26
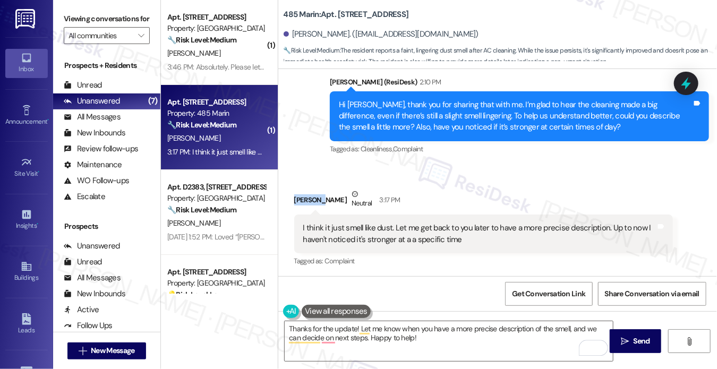
click at [310, 202] on div "[PERSON_NAME] Neutral 3:17 PM" at bounding box center [483, 202] width 379 height 26
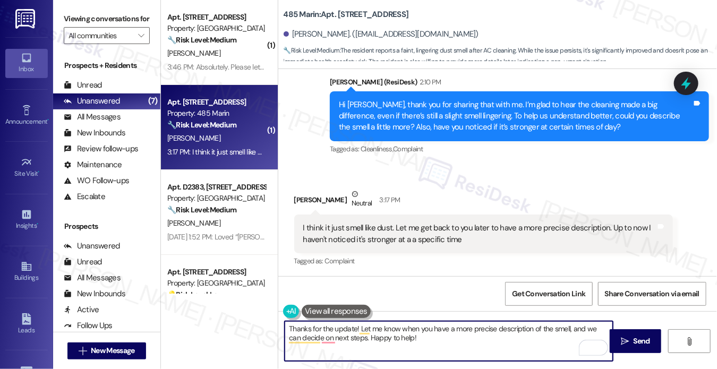
drag, startPoint x: 354, startPoint y: 329, endPoint x: 248, endPoint y: 325, distance: 106.8
click at [248, 325] on div "( 1 ) Apt. [STREET_ADDRESS] Property: Grove Pointe 🔧 Risk Level: Medium The res…" at bounding box center [439, 184] width 557 height 369
drag, startPoint x: 441, startPoint y: 333, endPoint x: 362, endPoint y: 328, distance: 79.8
click at [362, 328] on textarea "I appreciate the update! Let me know when you have a more precise description o…" at bounding box center [449, 341] width 328 height 40
click at [429, 345] on textarea "I appreciate the update! Let me know when you have a more precise description o…" at bounding box center [449, 341] width 328 height 40
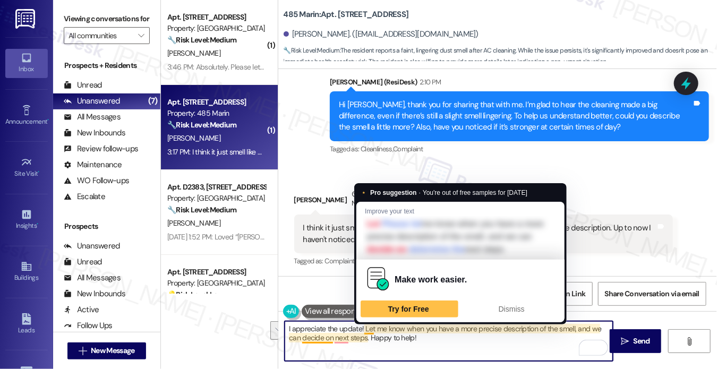
drag, startPoint x: 436, startPoint y: 345, endPoint x: 363, endPoint y: 327, distance: 74.3
click at [363, 327] on textarea "I appreciate the update! Let me know when you have a more precise description o…" at bounding box center [449, 341] width 328 height 40
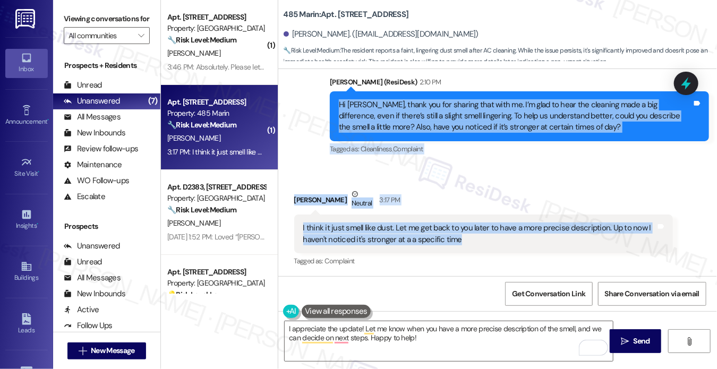
drag, startPoint x: 336, startPoint y: 99, endPoint x: 503, endPoint y: 244, distance: 220.6
click at [503, 244] on div "WO [PERSON_NAME] started [DATE] 8:00 PM Show details Received via SMS [PERSON_N…" at bounding box center [497, 172] width 439 height 207
copy div "Hi [PERSON_NAME], thank you for sharing that with me. I’m glad to hear the clea…"
click at [71, 20] on label "Viewing conversations for" at bounding box center [107, 19] width 86 height 16
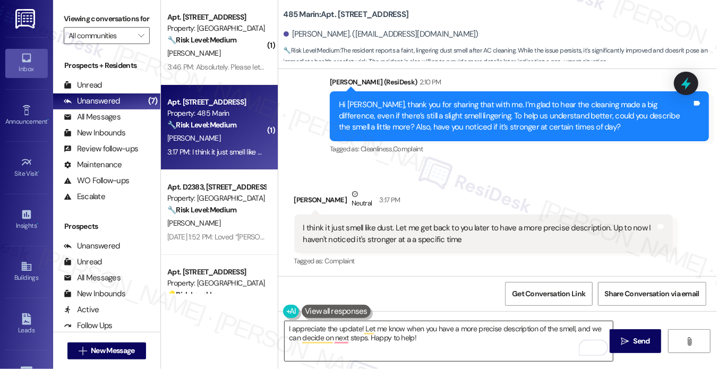
click at [408, 333] on textarea "I appreciate the update! Let me know when you have a more precise description o…" at bounding box center [449, 341] width 328 height 40
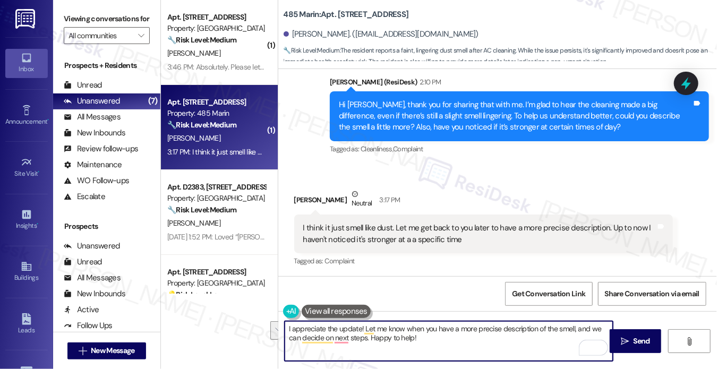
paste textarea "Hi [PERSON_NAME], thank you for clarifying — that’s helpful. No rush at all, pl…"
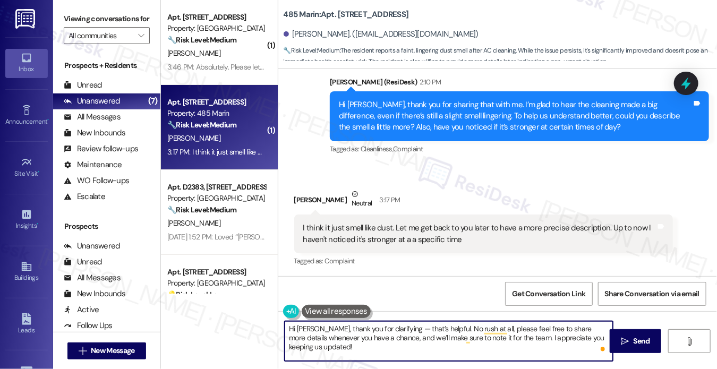
drag, startPoint x: 325, startPoint y: 329, endPoint x: 251, endPoint y: 320, distance: 74.3
click at [251, 320] on div "( 1 ) Apt. [STREET_ADDRESS] Property: Grove Pointe 🔧 Risk Level: Medium The res…" at bounding box center [439, 184] width 557 height 369
drag, startPoint x: 406, startPoint y: 330, endPoint x: 358, endPoint y: 327, distance: 48.4
click at [358, 327] on textarea "Thank you for clarifying — that’s helpful. No rush at all, please feel free to …" at bounding box center [449, 341] width 328 height 40
click at [472, 335] on textarea "Thank you for clarifying! No rush at all, please feel free to share more detail…" at bounding box center [449, 341] width 328 height 40
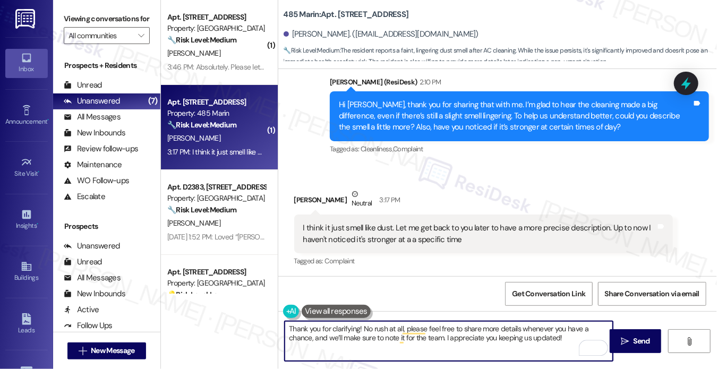
click at [473, 335] on textarea "Thank you for clarifying! No rush at all, please feel free to share more detail…" at bounding box center [449, 341] width 328 height 40
type textarea "Thank you for clarifying! No rush at all, please feel free to share more detail…"
click at [465, 227] on div "I think it just smell like dust. Let me get back to you later to have a more pr…" at bounding box center [479, 234] width 353 height 23
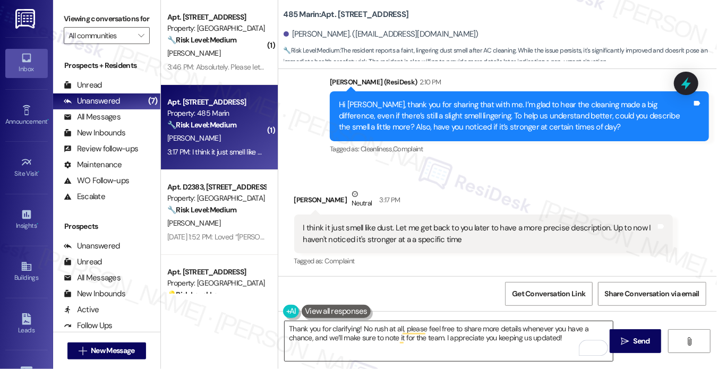
click at [525, 343] on textarea "Thank you for clarifying! No rush at all, please feel free to share more detail…" at bounding box center [449, 341] width 328 height 40
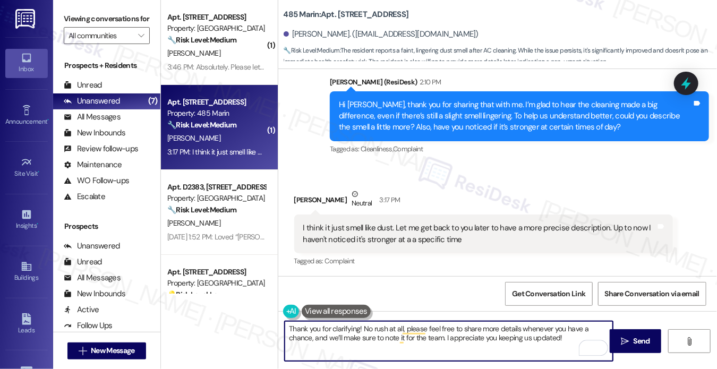
click at [525, 343] on textarea "Thank you for clarifying! No rush at all, please feel free to share more detail…" at bounding box center [449, 341] width 328 height 40
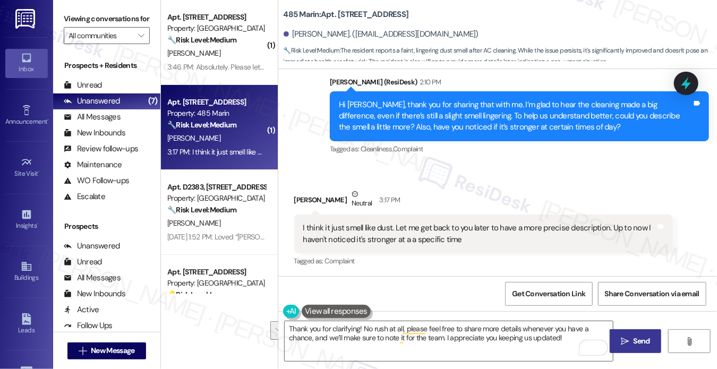
click at [654, 346] on button " Send" at bounding box center [636, 341] width 52 height 24
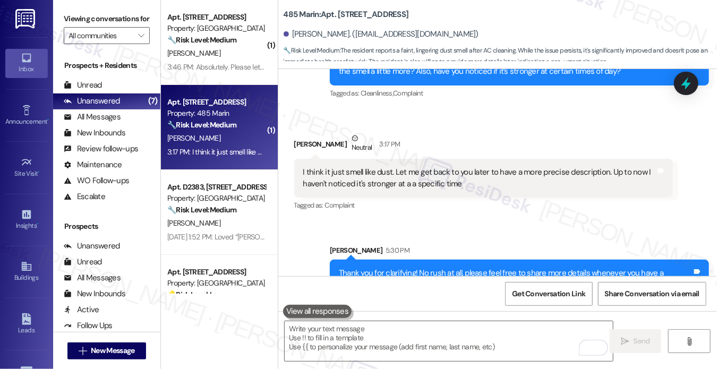
scroll to position [2998, 0]
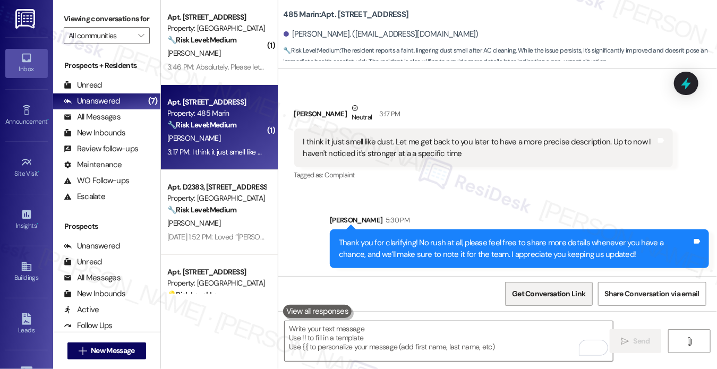
click at [561, 297] on span "Get Conversation Link" at bounding box center [548, 293] width 73 height 11
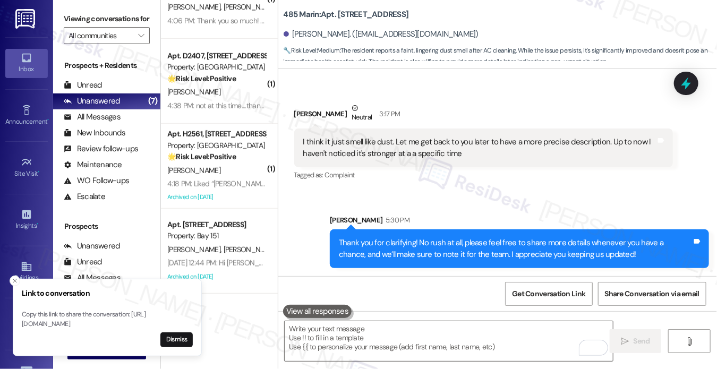
scroll to position [0, 0]
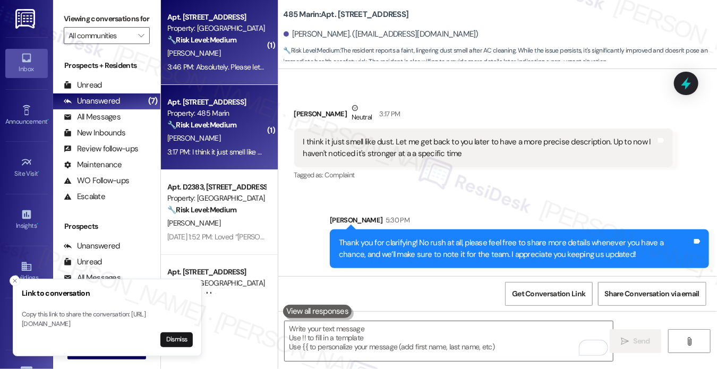
click at [219, 79] on div "Apt. [STREET_ADDRESS] Property: Grove Pointe 🔧 Risk Level: Medium The resident …" at bounding box center [219, 42] width 117 height 85
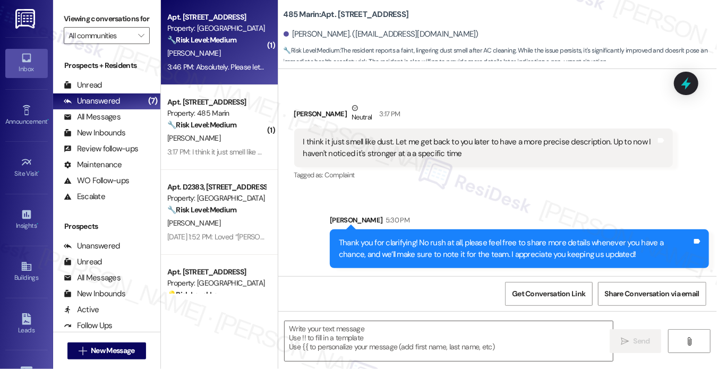
type textarea "Fetching suggested responses. Please feel free to read through the conversation…"
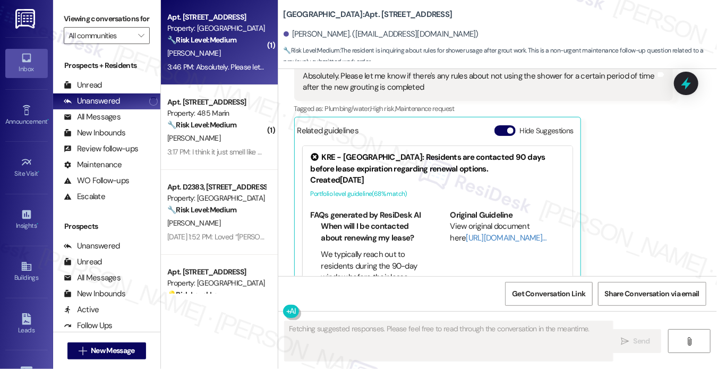
scroll to position [1754, 0]
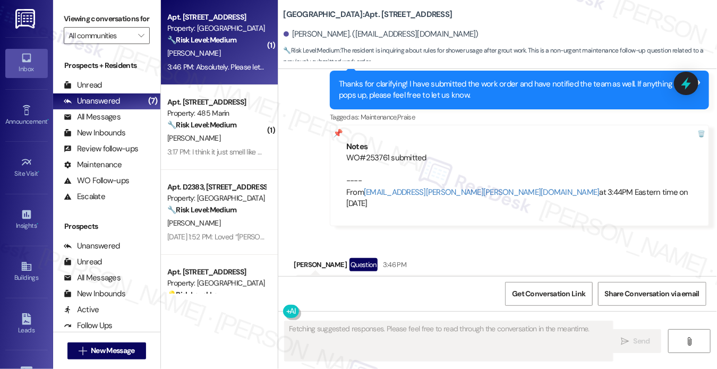
click at [343, 283] on div "Absolutely. Please let me know if there's any rules about not using the shower …" at bounding box center [479, 294] width 353 height 23
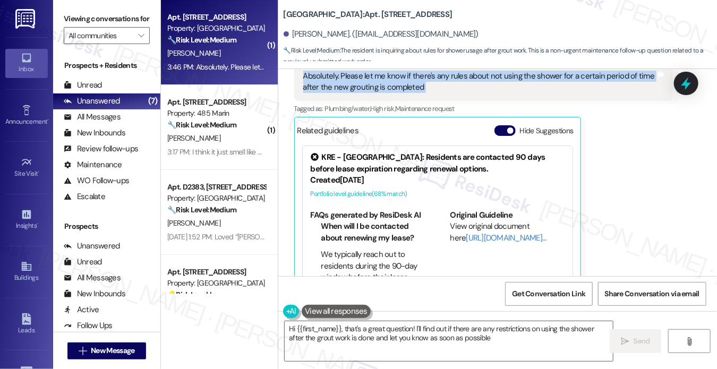
type textarea "Hi {{first_name}}, that's a great question! I'll find out if there are any rest…"
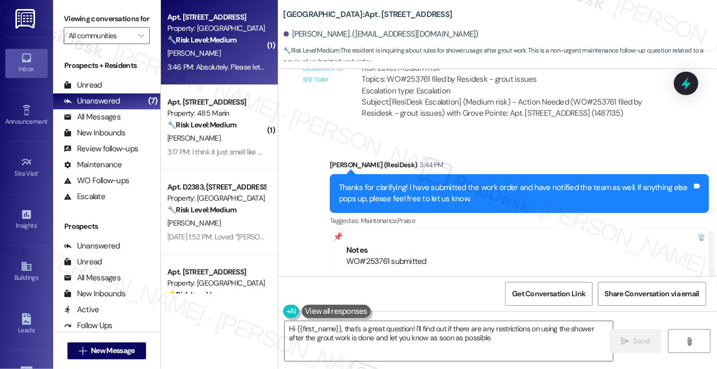
scroll to position [1648, 0]
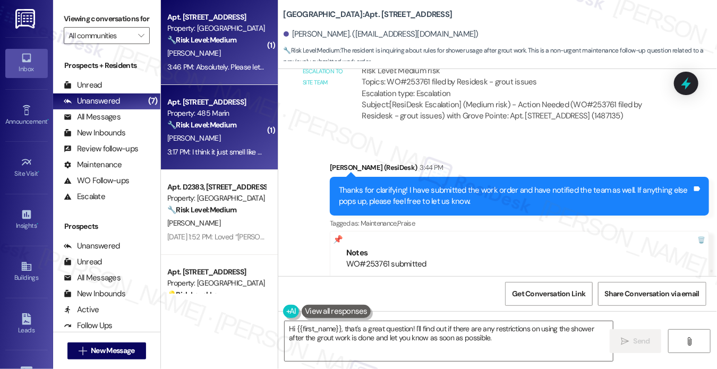
click at [201, 127] on strong "🔧 Risk Level: Medium" at bounding box center [201, 125] width 69 height 10
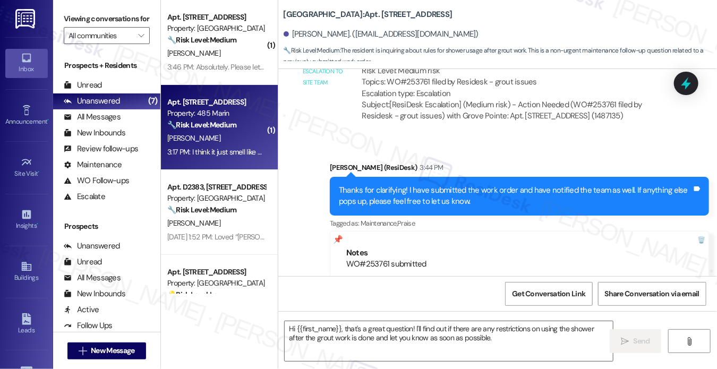
type textarea "Fetching suggested responses. Please feel free to read through the conversation…"
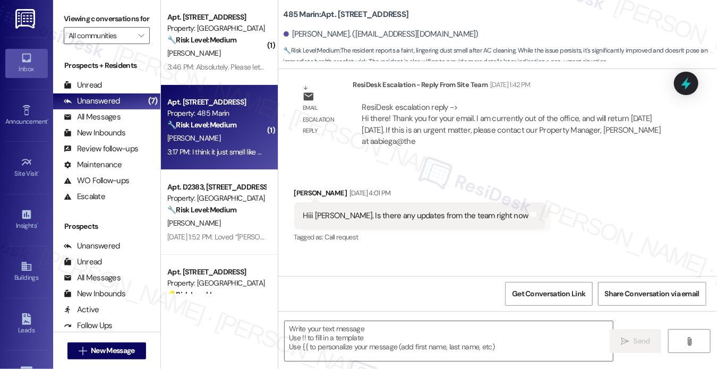
type textarea "Fetching suggested responses. Please feel free to read through the conversation…"
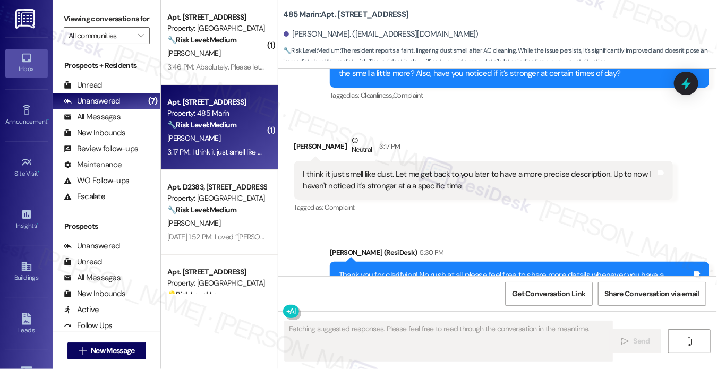
scroll to position [3013, 0]
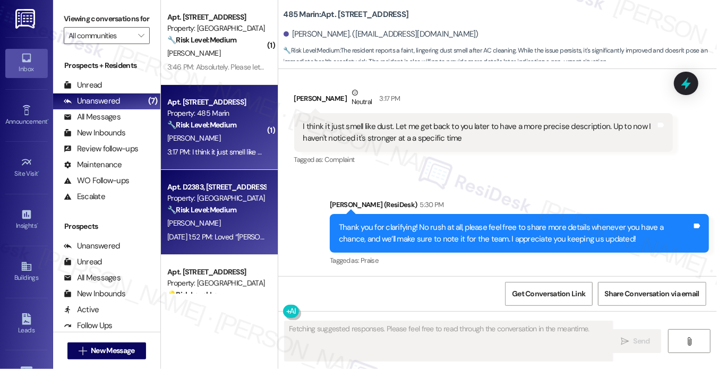
click at [230, 201] on div "Property: [GEOGRAPHIC_DATA]" at bounding box center [216, 198] width 98 height 11
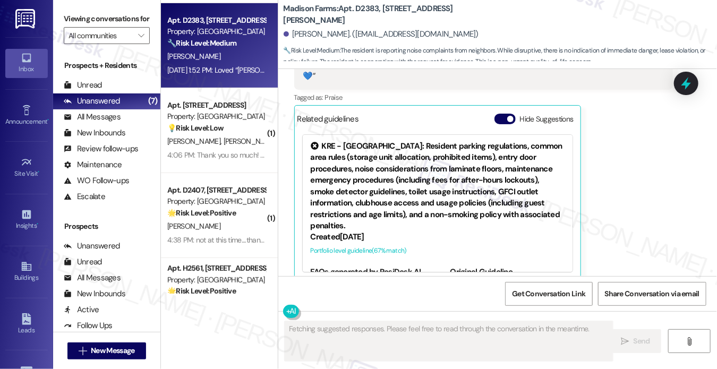
scroll to position [301, 0]
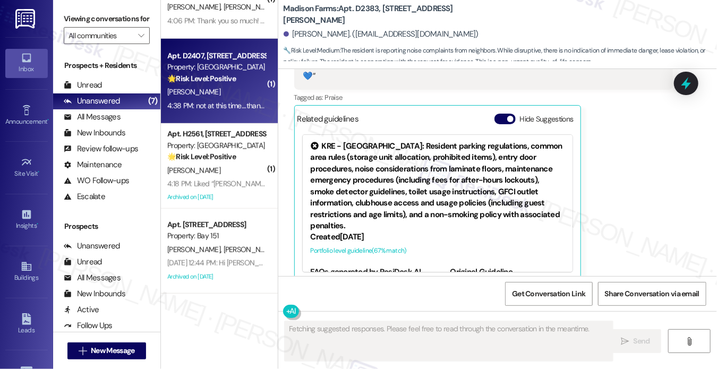
click at [246, 110] on div "4:38 PM: not at this time....thank u 4:38 PM: not at this time....thank u" at bounding box center [216, 105] width 100 height 13
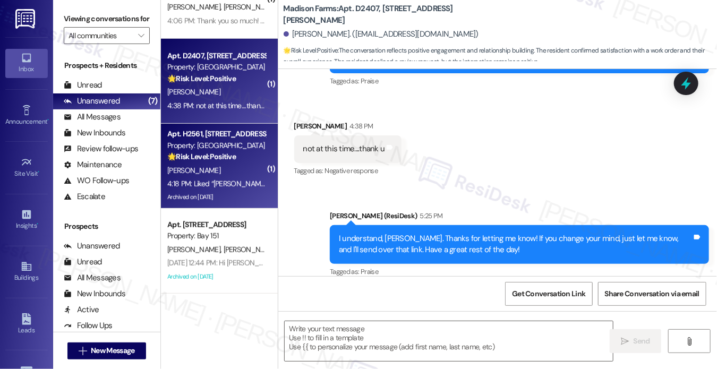
click at [218, 176] on div "[PERSON_NAME]" at bounding box center [216, 170] width 100 height 13
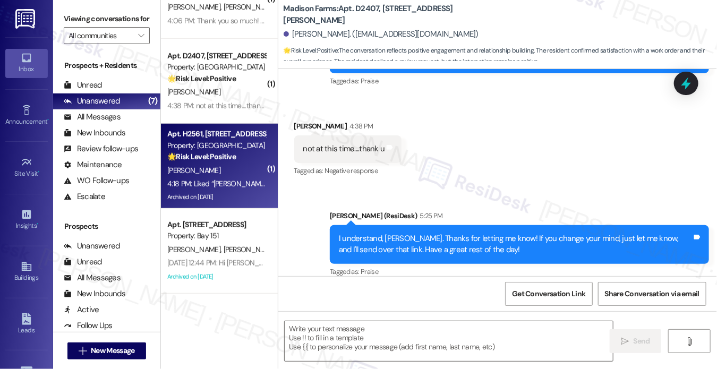
type textarea "Fetching suggested responses. Please feel free to read through the conversation…"
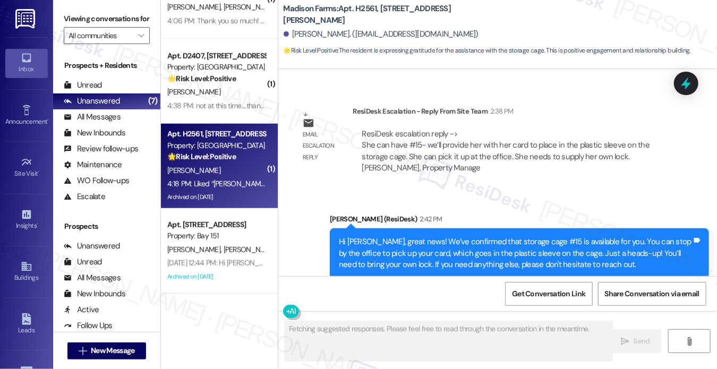
scroll to position [3121, 0]
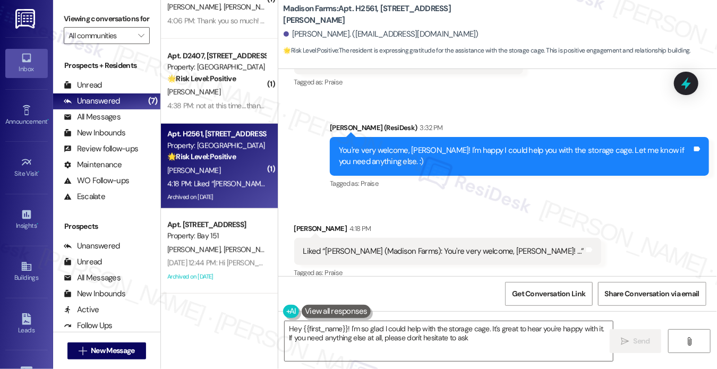
type textarea "Hey {{first_name}}! I'm so glad I could help with the storage cage. It's great …"
